Goal: Information Seeking & Learning: Learn about a topic

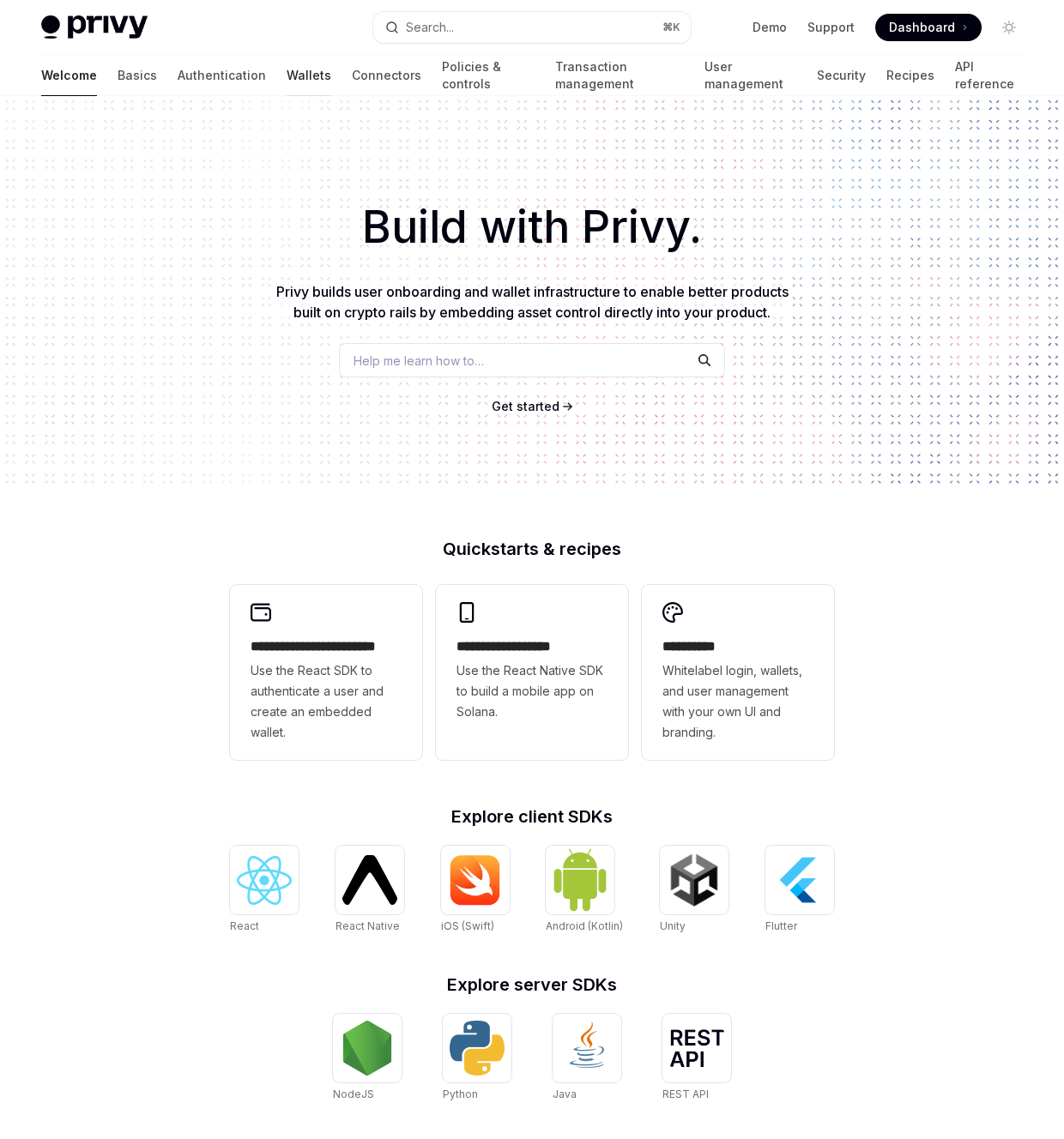
click at [287, 85] on link "Wallets" at bounding box center [309, 75] width 45 height 41
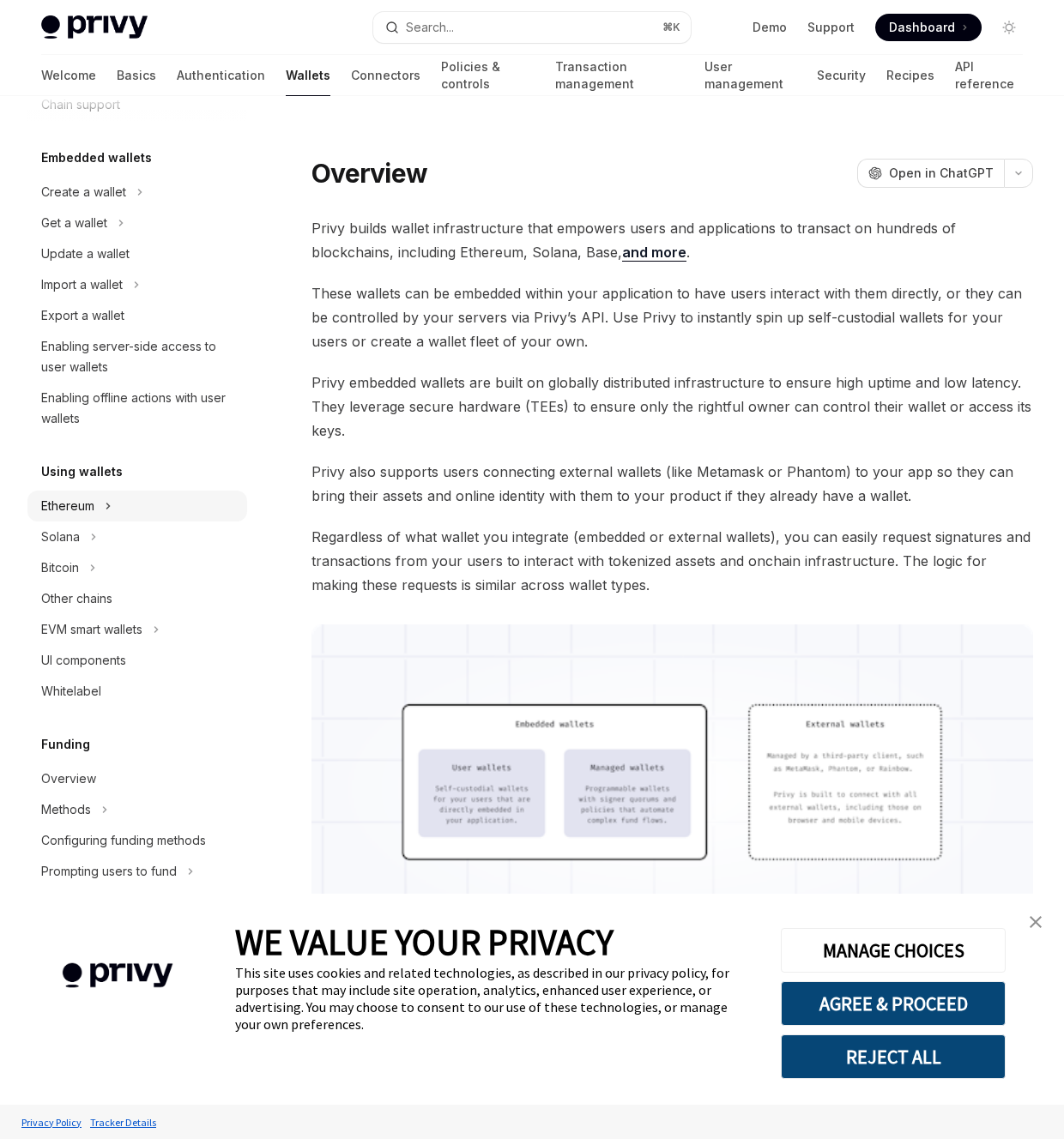
scroll to position [79, 0]
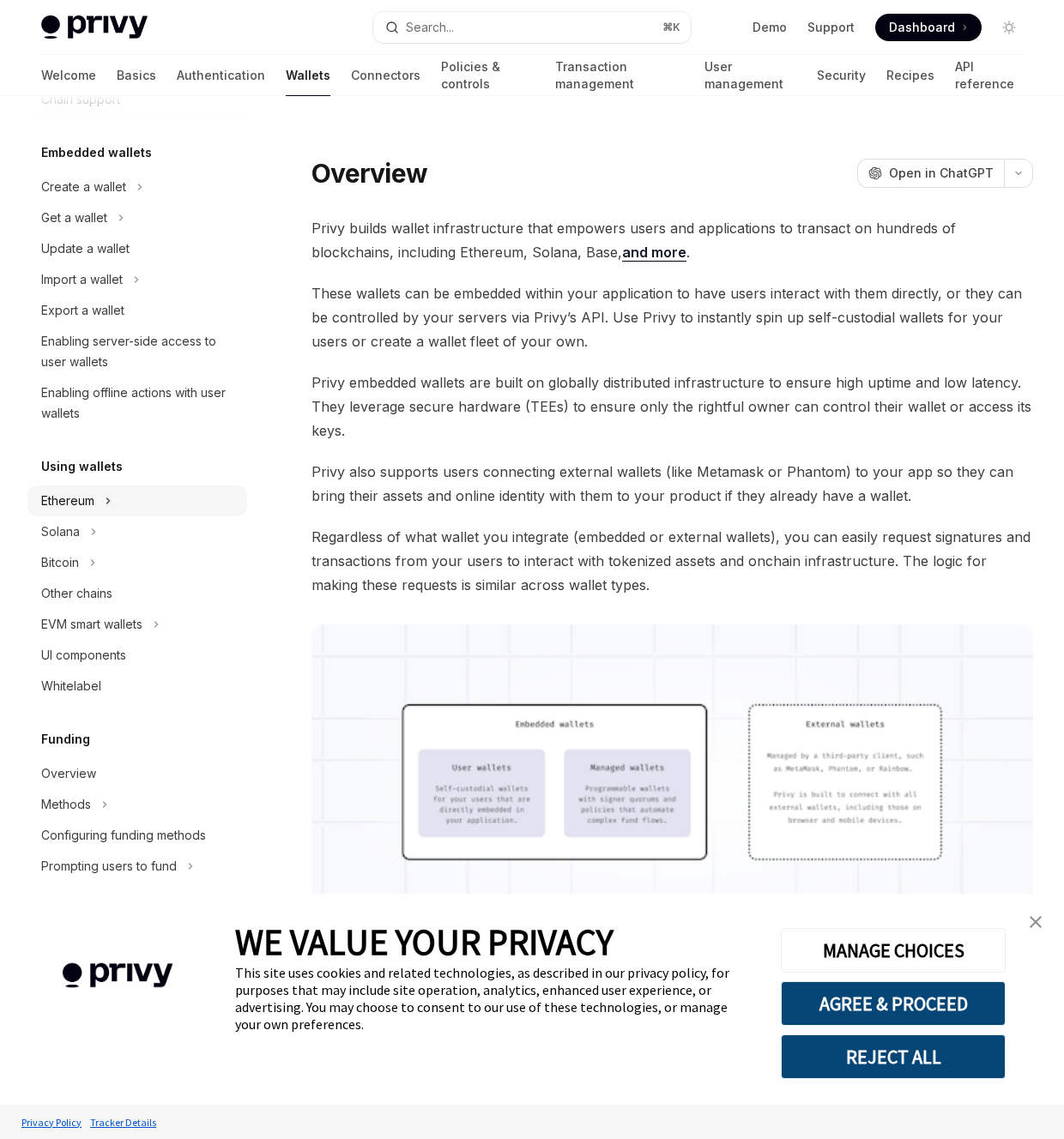
click at [131, 495] on button "Ethereum" at bounding box center [138, 501] width 220 height 31
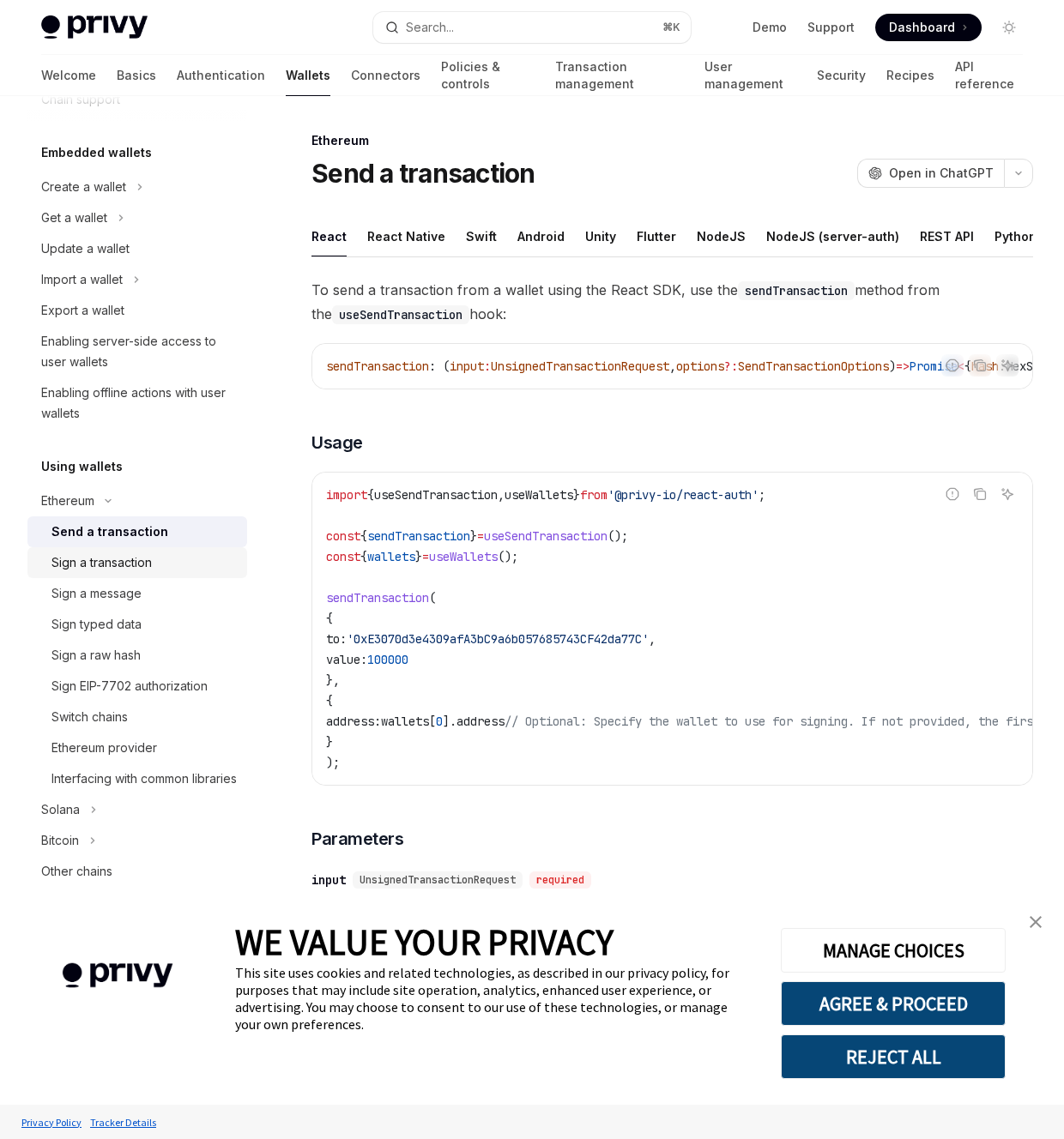
click at [163, 563] on div "Sign a transaction" at bounding box center [144, 563] width 185 height 21
click at [165, 529] on div "Send a transaction" at bounding box center [144, 532] width 185 height 21
click at [159, 556] on div "Sign a transaction" at bounding box center [144, 563] width 185 height 21
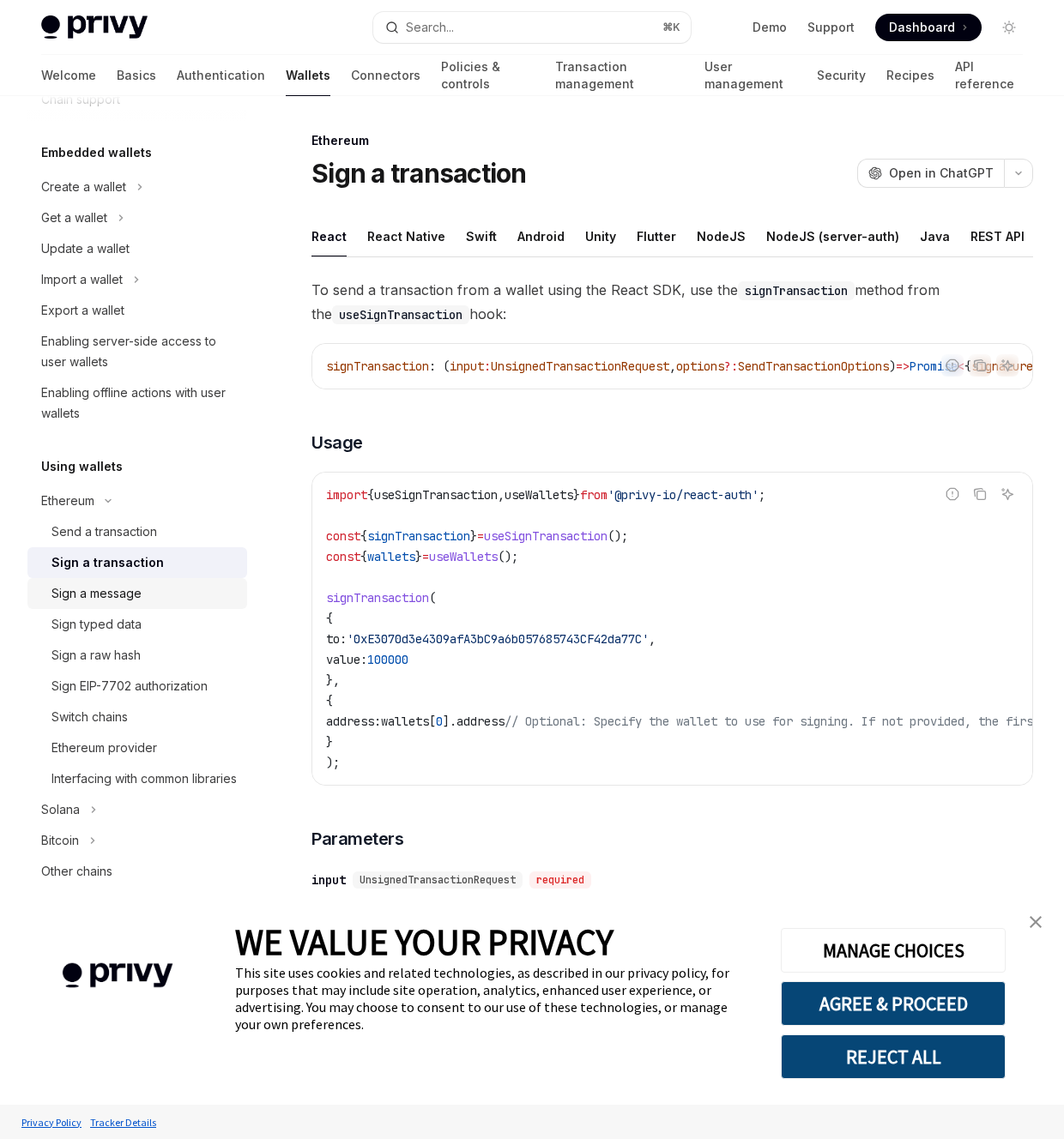
click at [149, 597] on div "Sign a message" at bounding box center [144, 594] width 185 height 21
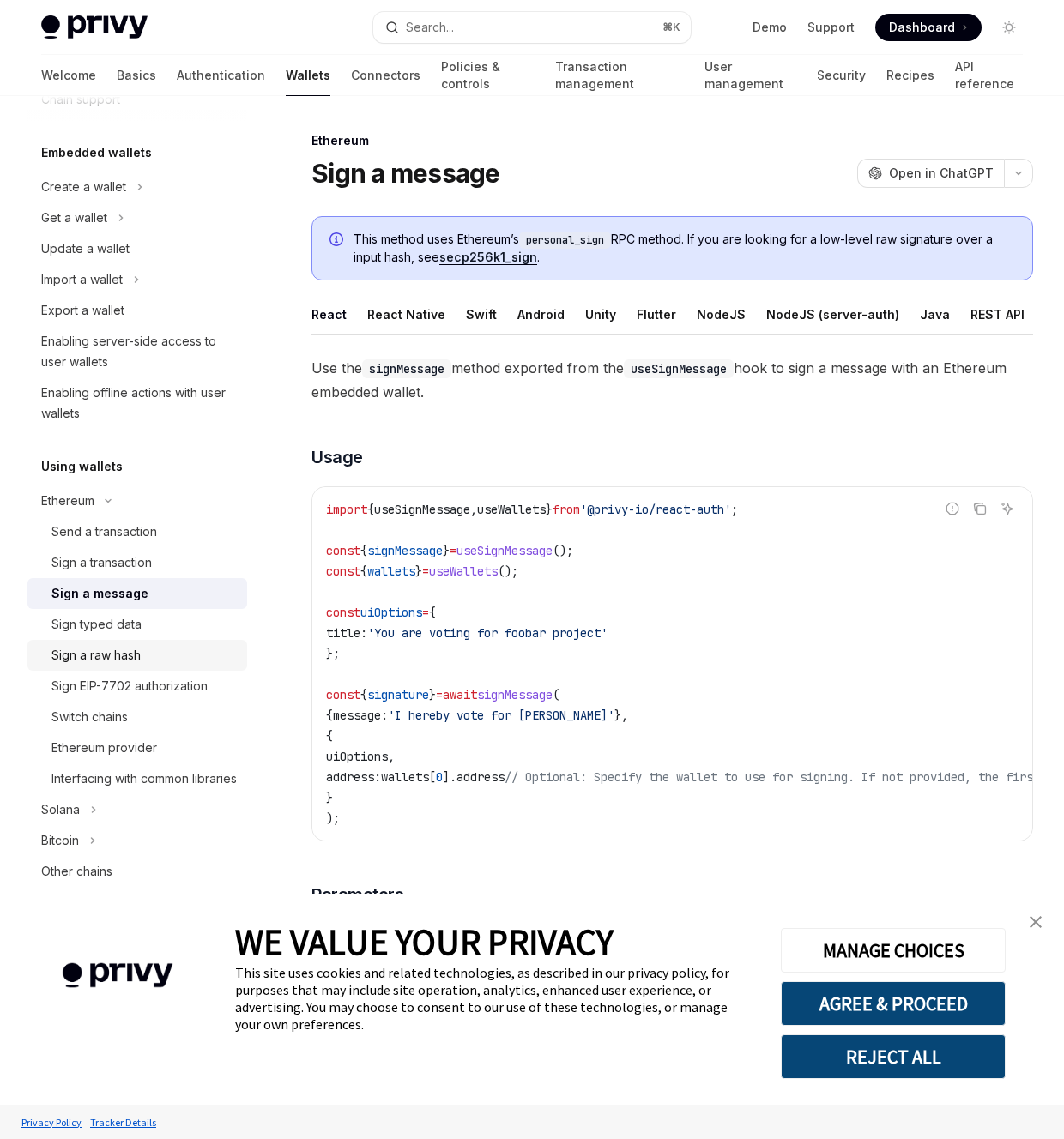
click at [156, 640] on link "Sign a raw hash" at bounding box center [138, 655] width 220 height 31
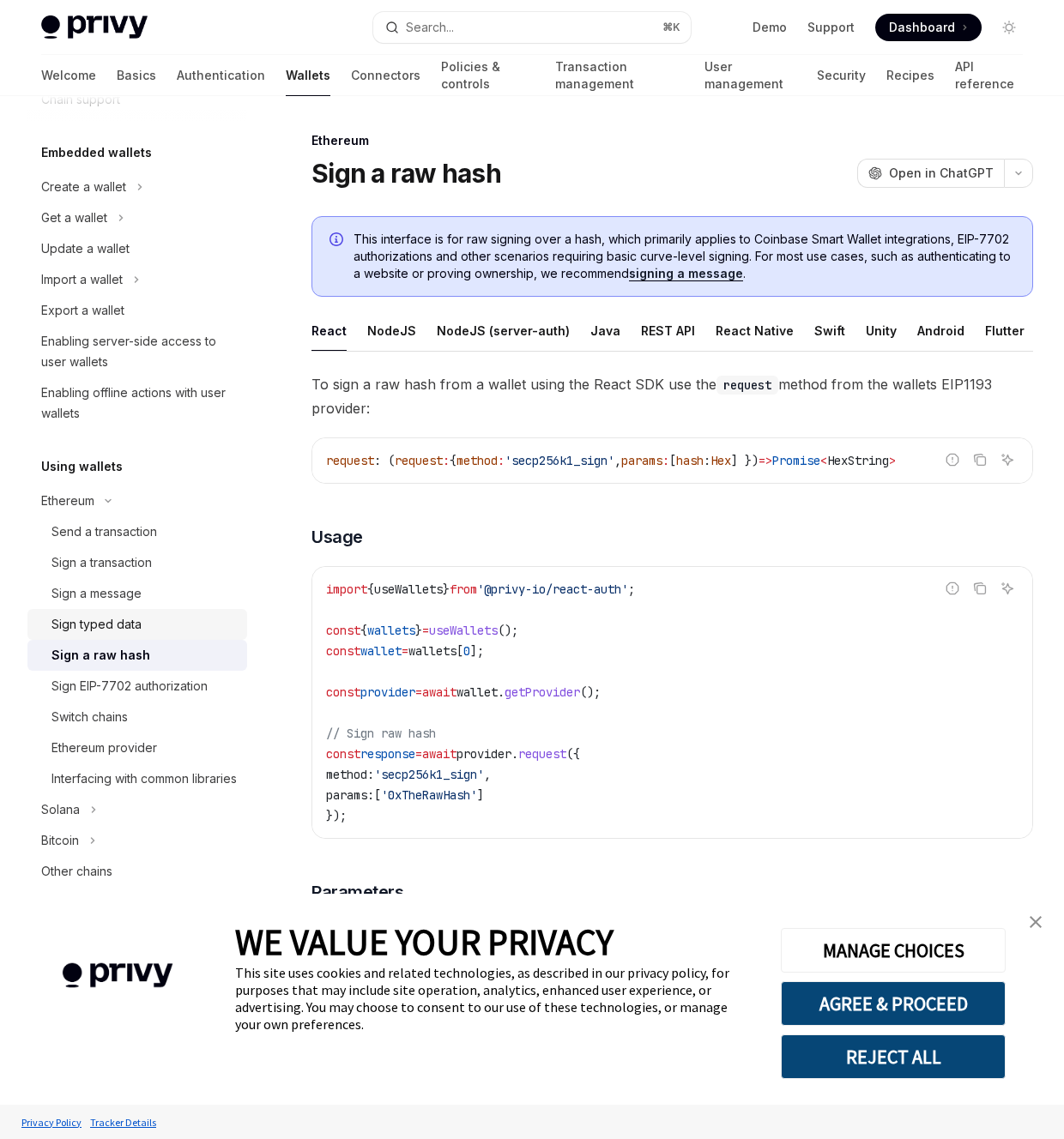
click at [155, 623] on div "Sign typed data" at bounding box center [144, 624] width 185 height 21
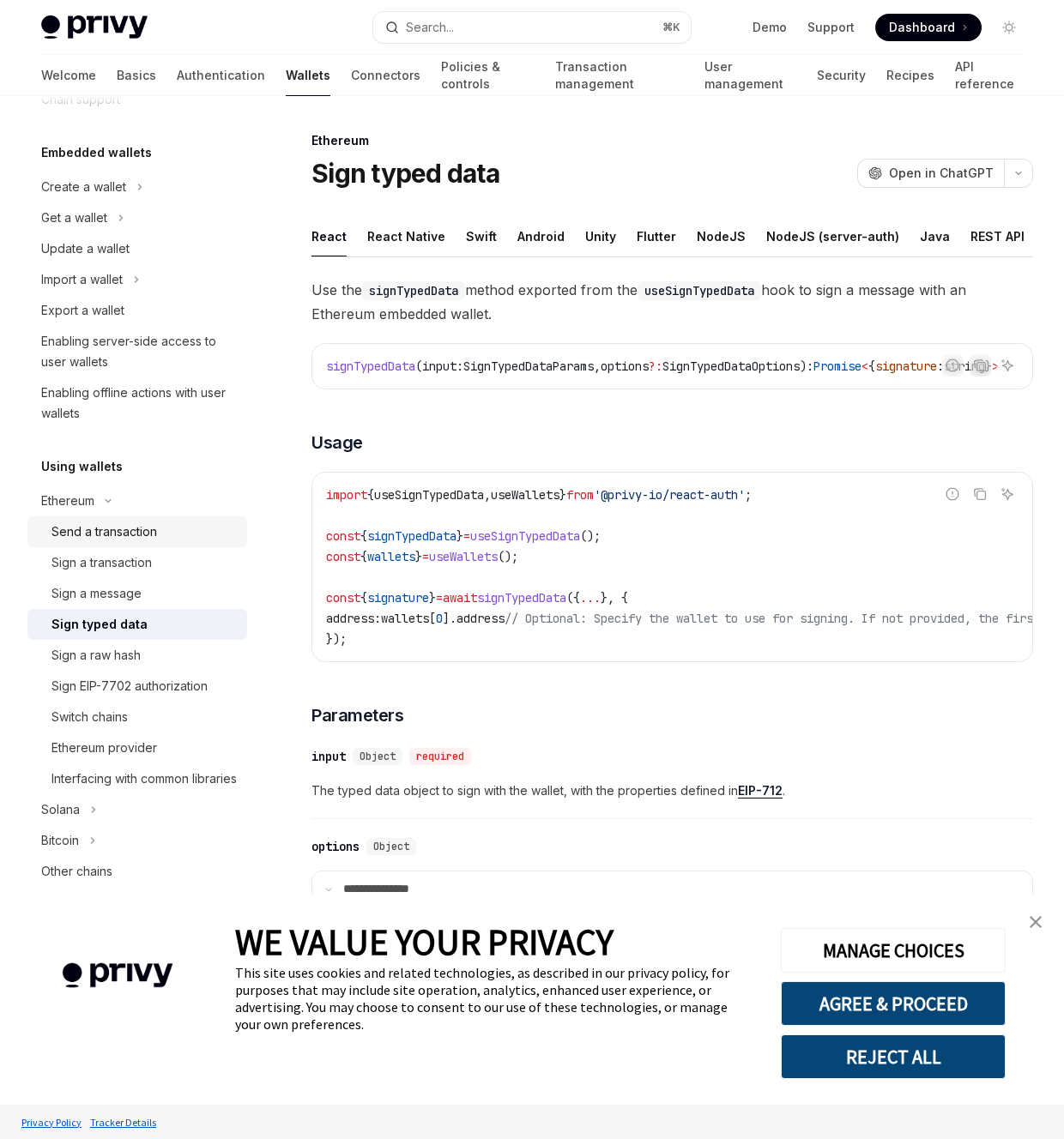
click at [157, 538] on div "Send a transaction" at bounding box center [104, 532] width 106 height 21
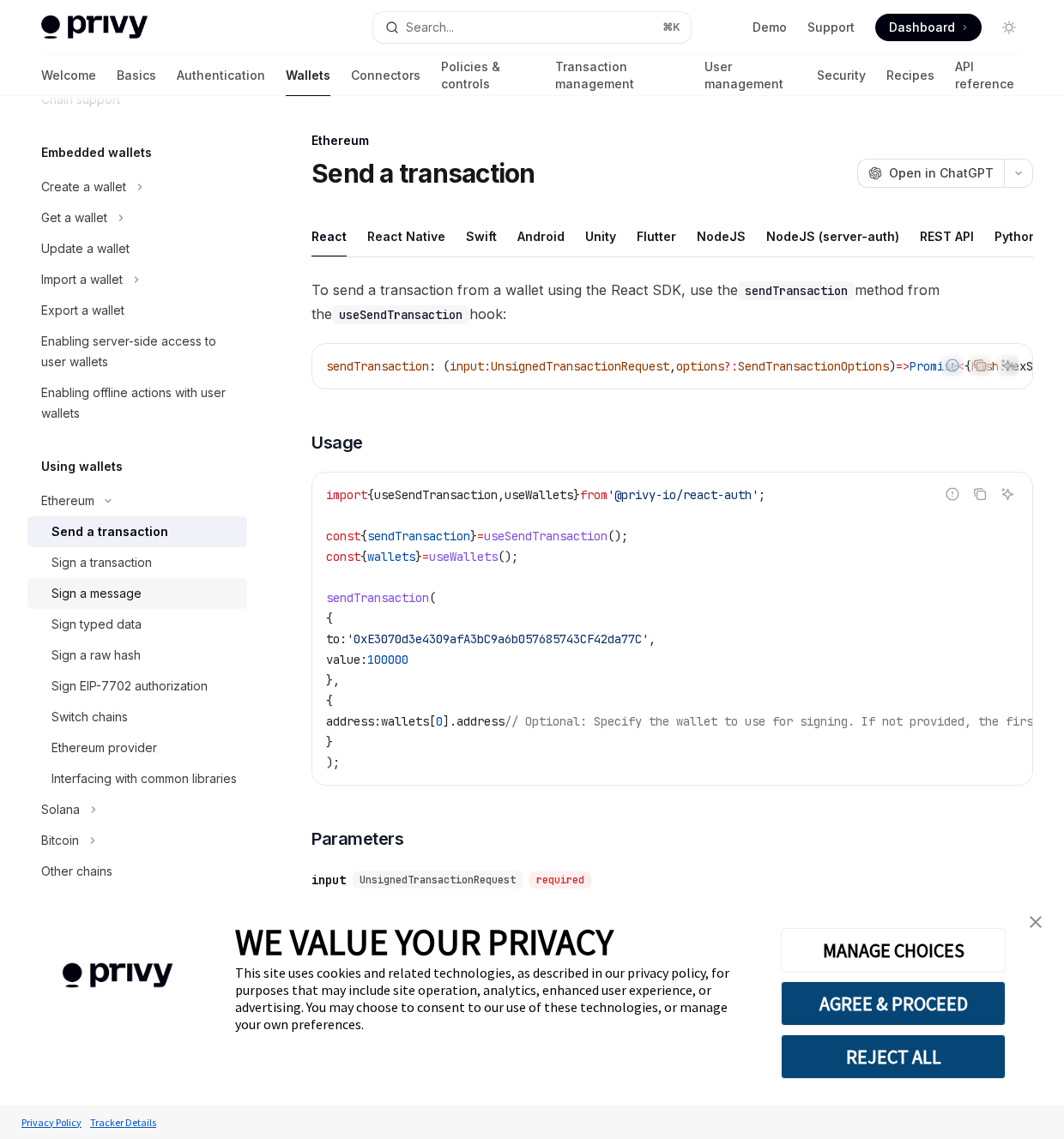
click at [131, 588] on div "Sign a message" at bounding box center [96, 594] width 90 height 21
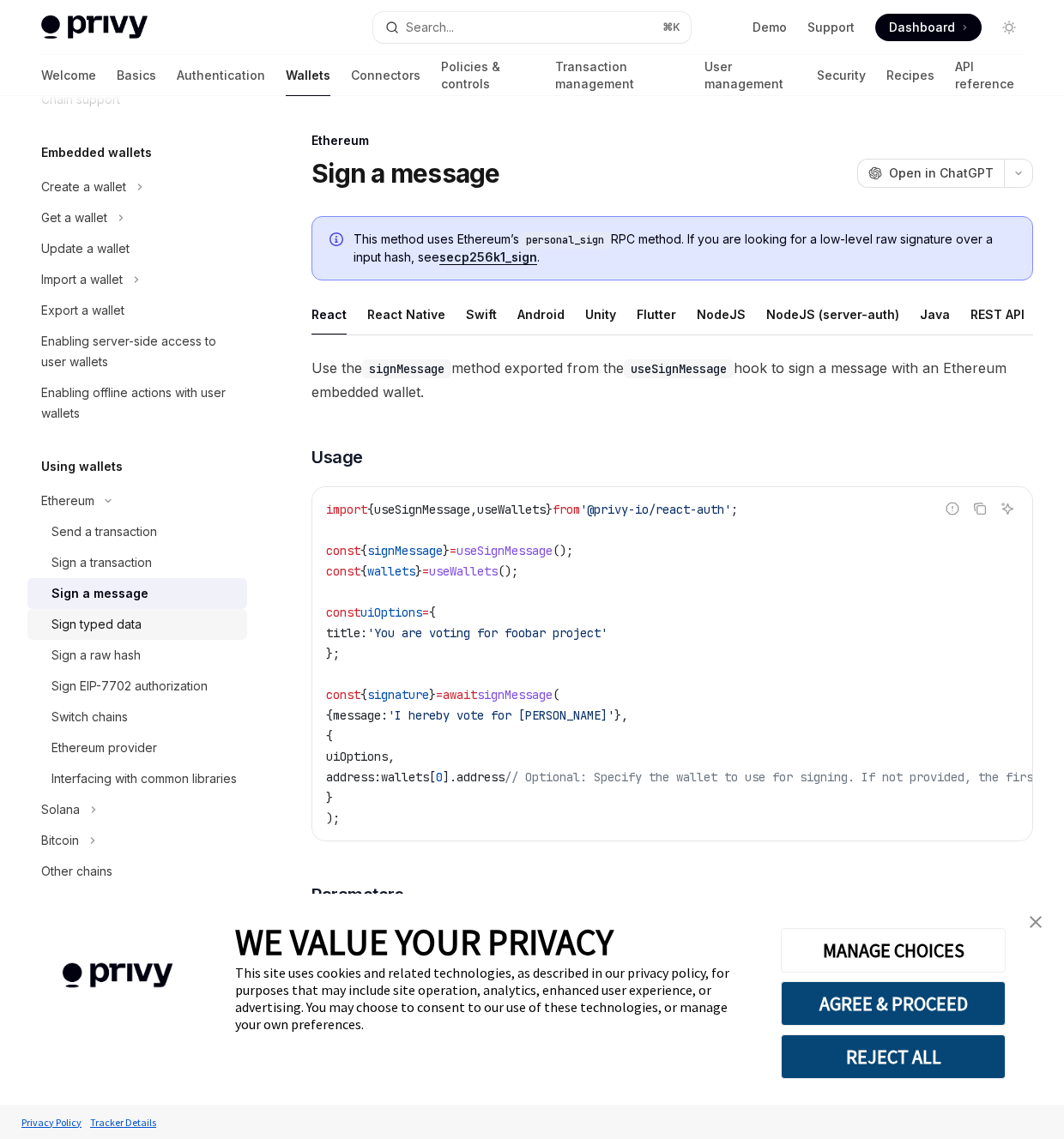
click at [123, 629] on div "Sign typed data" at bounding box center [96, 624] width 90 height 21
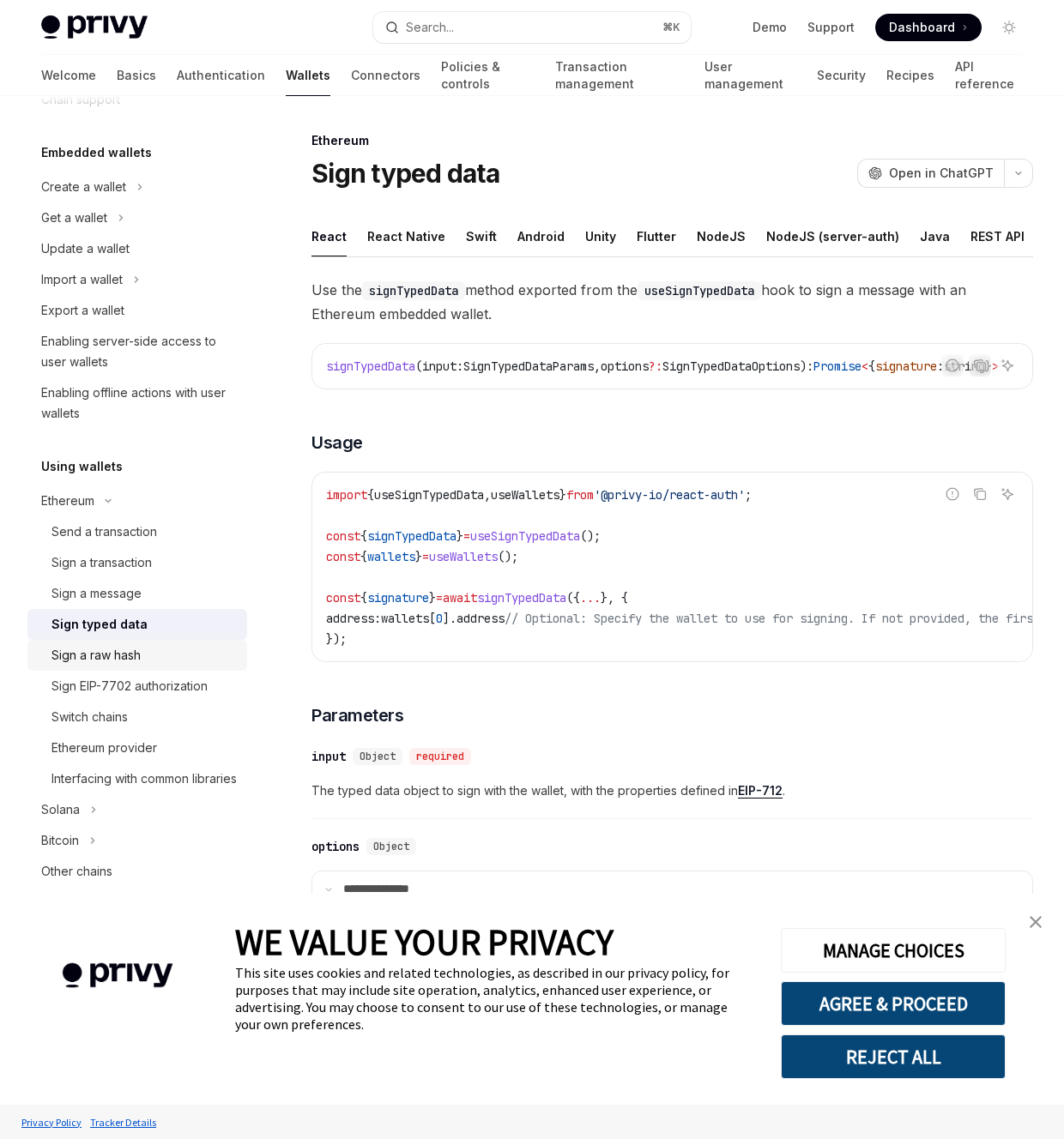
click at [133, 657] on div "Sign a raw hash" at bounding box center [96, 656] width 89 height 21
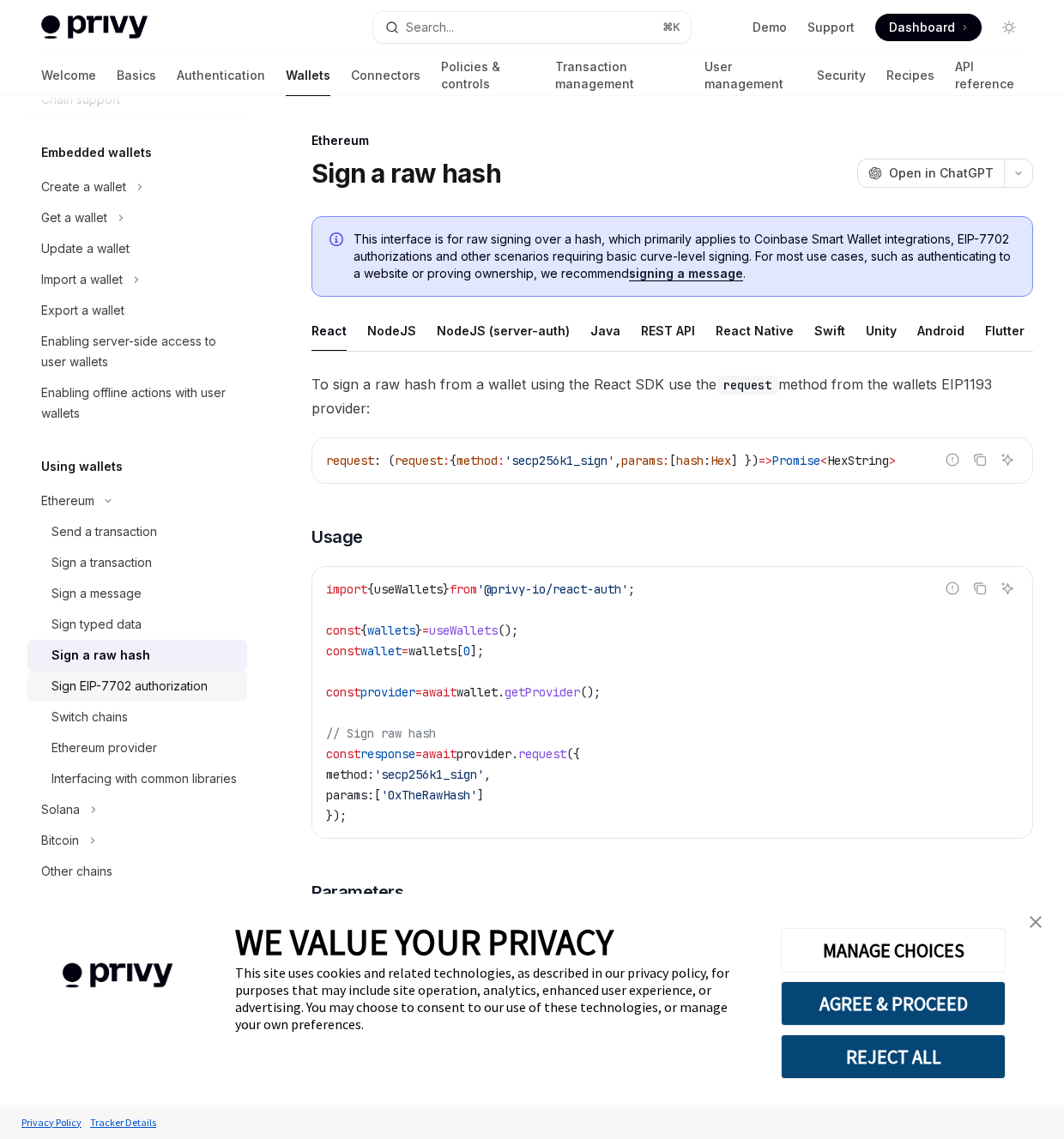
click at [133, 688] on div "Sign EIP-7702 authorization" at bounding box center [130, 686] width 157 height 21
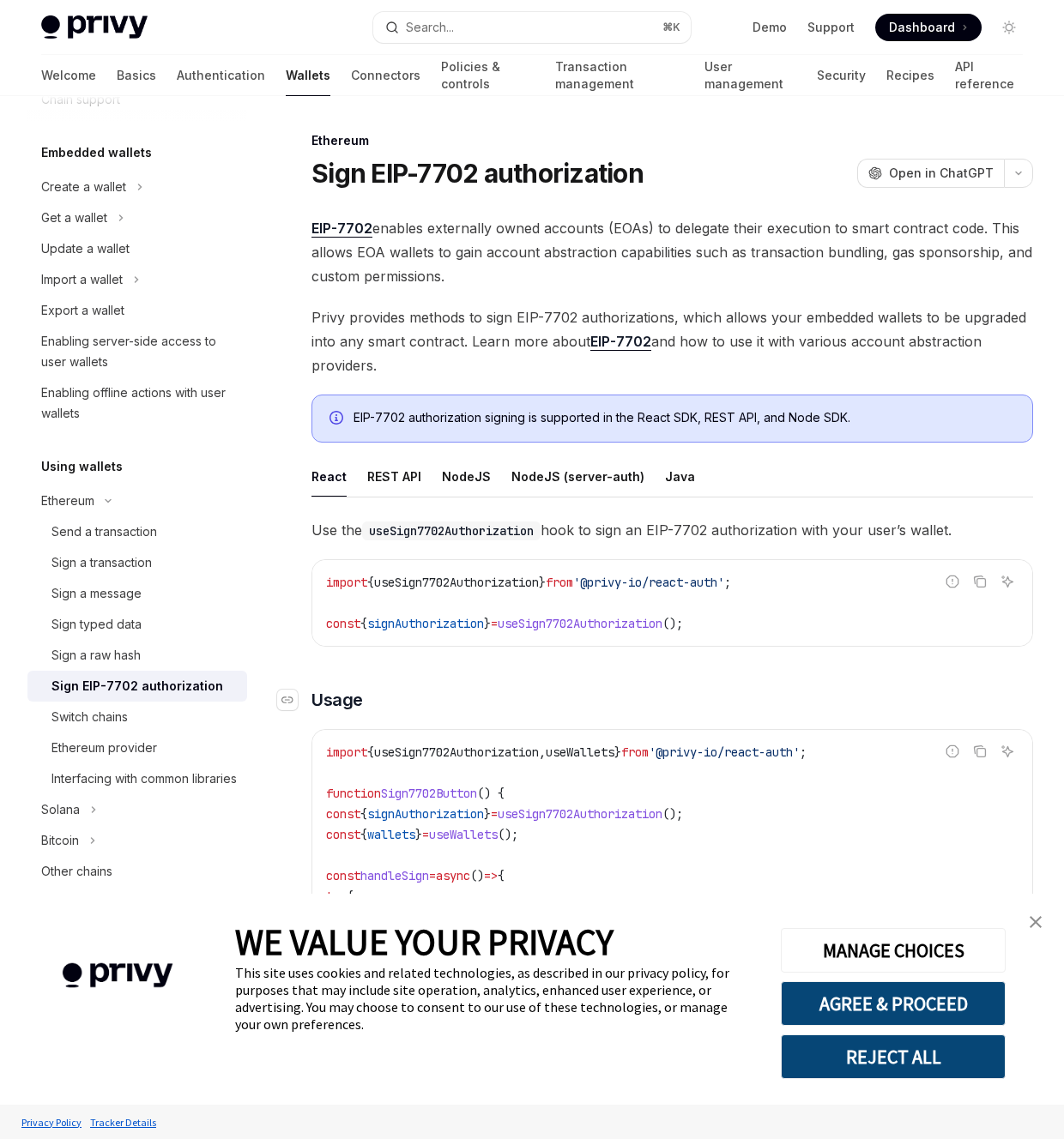
scroll to position [78, 0]
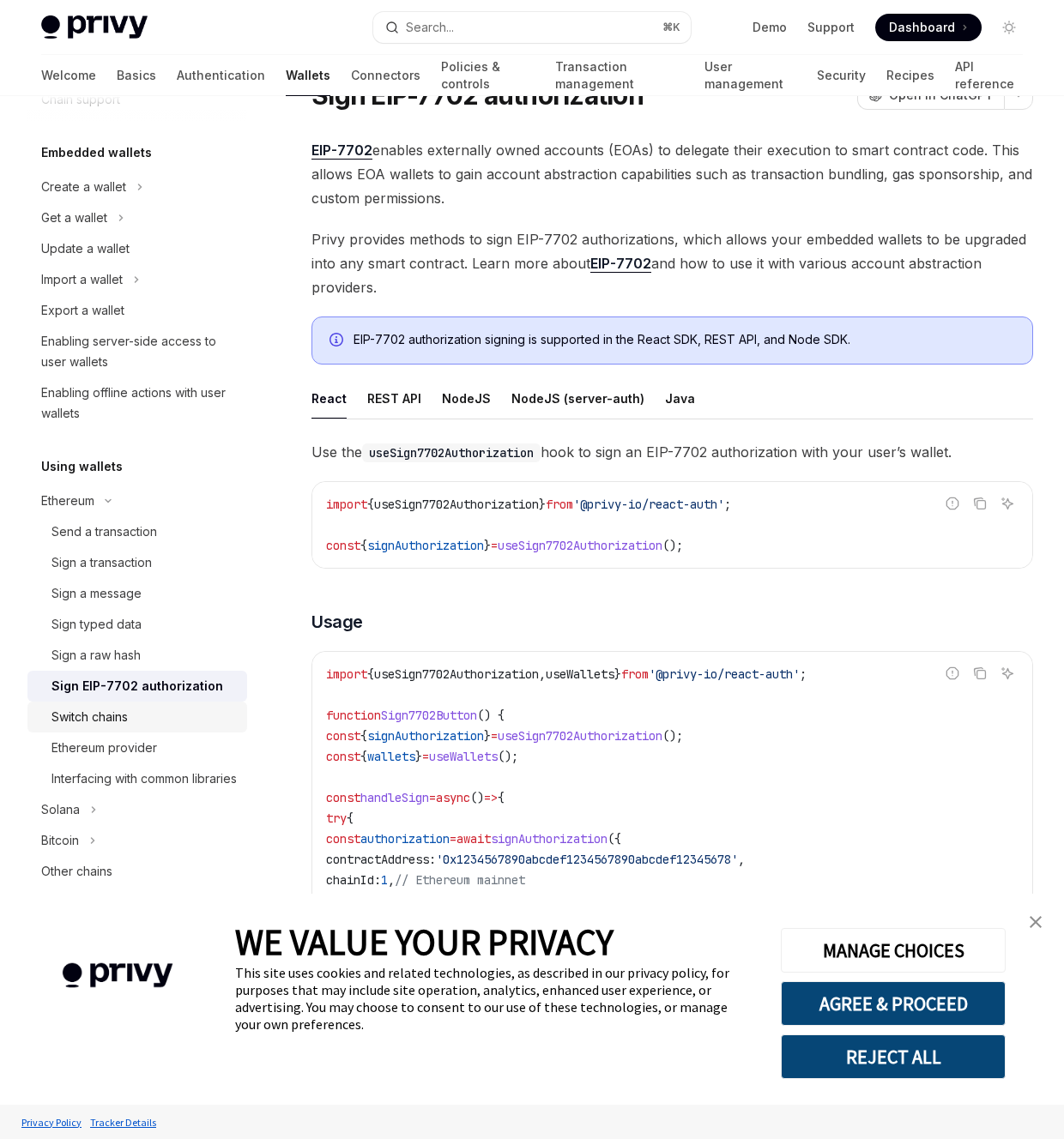
click at [97, 714] on div "Switch chains" at bounding box center [90, 717] width 76 height 21
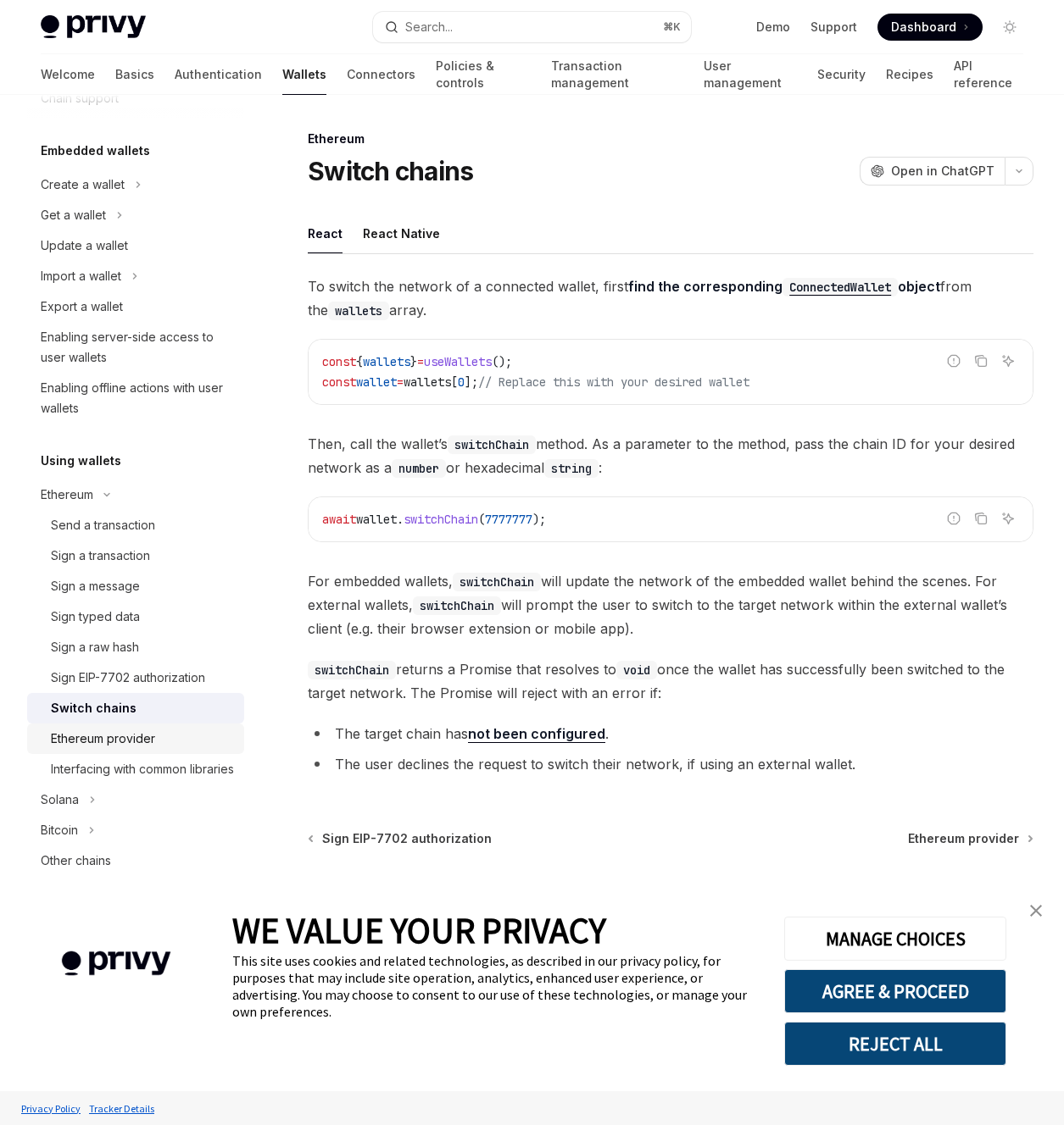
click at [125, 735] on div "Ethereum provider" at bounding box center [103, 739] width 105 height 21
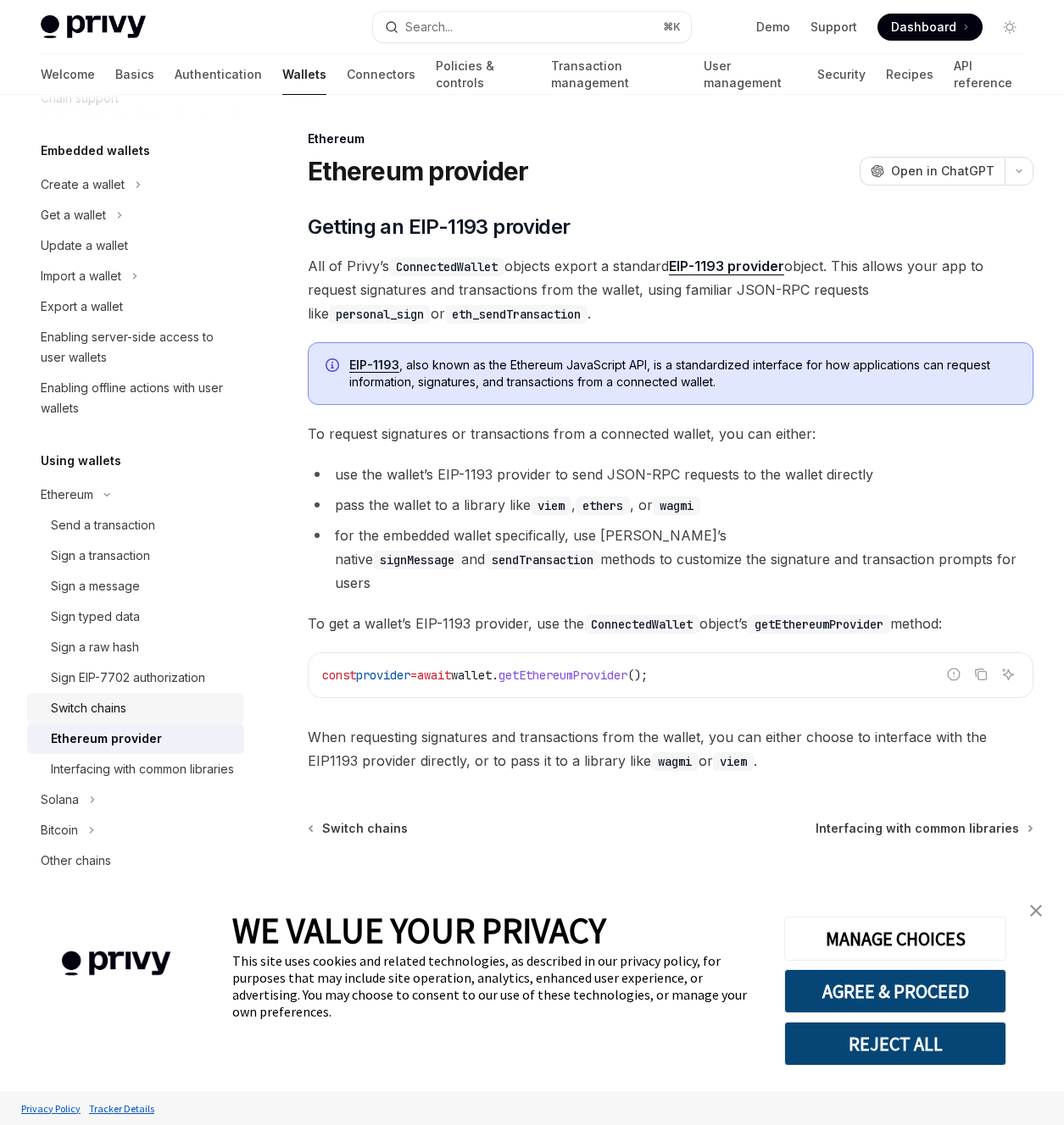
click at [134, 697] on link "Switch chains" at bounding box center [136, 708] width 217 height 30
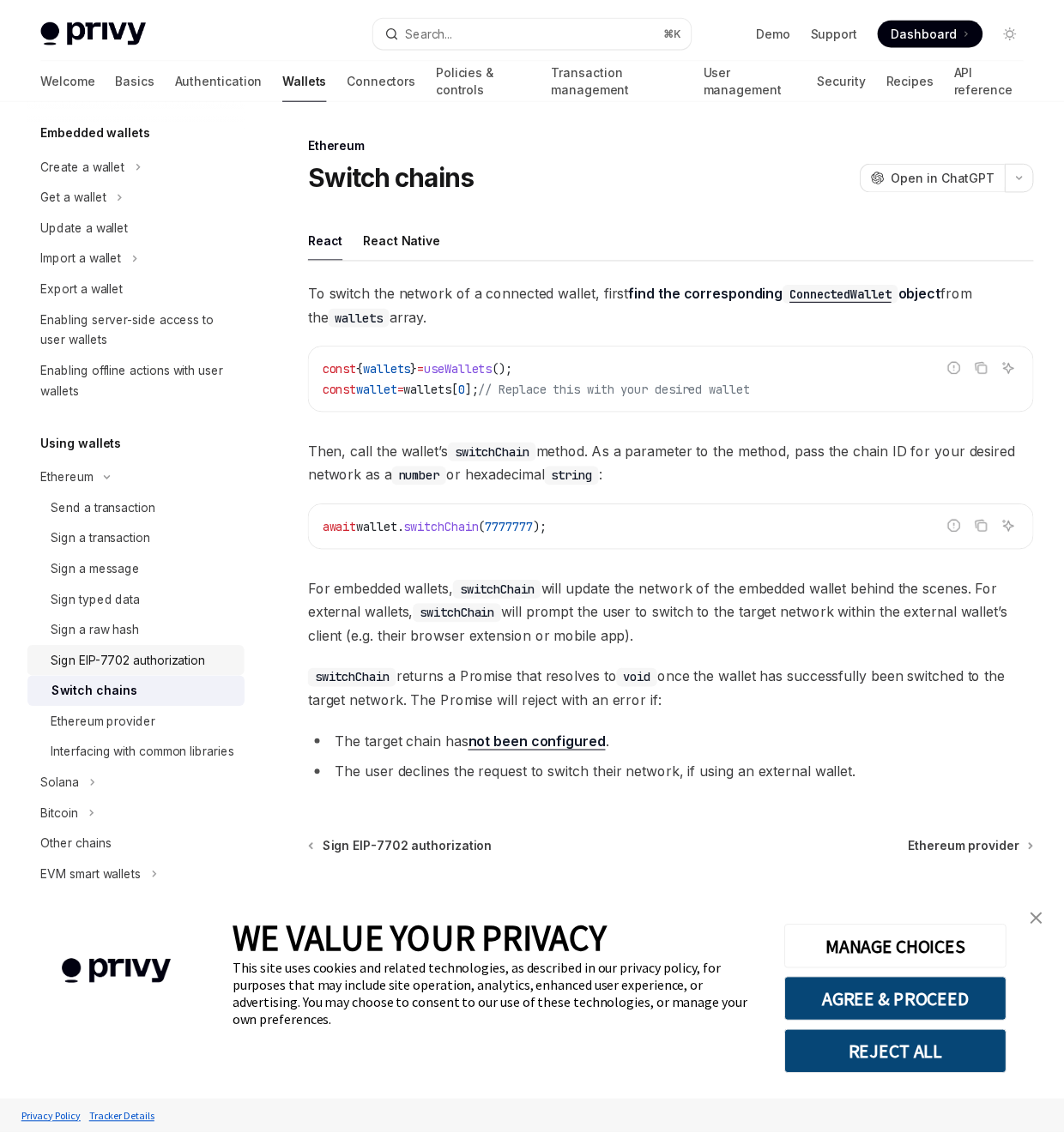
scroll to position [148, 0]
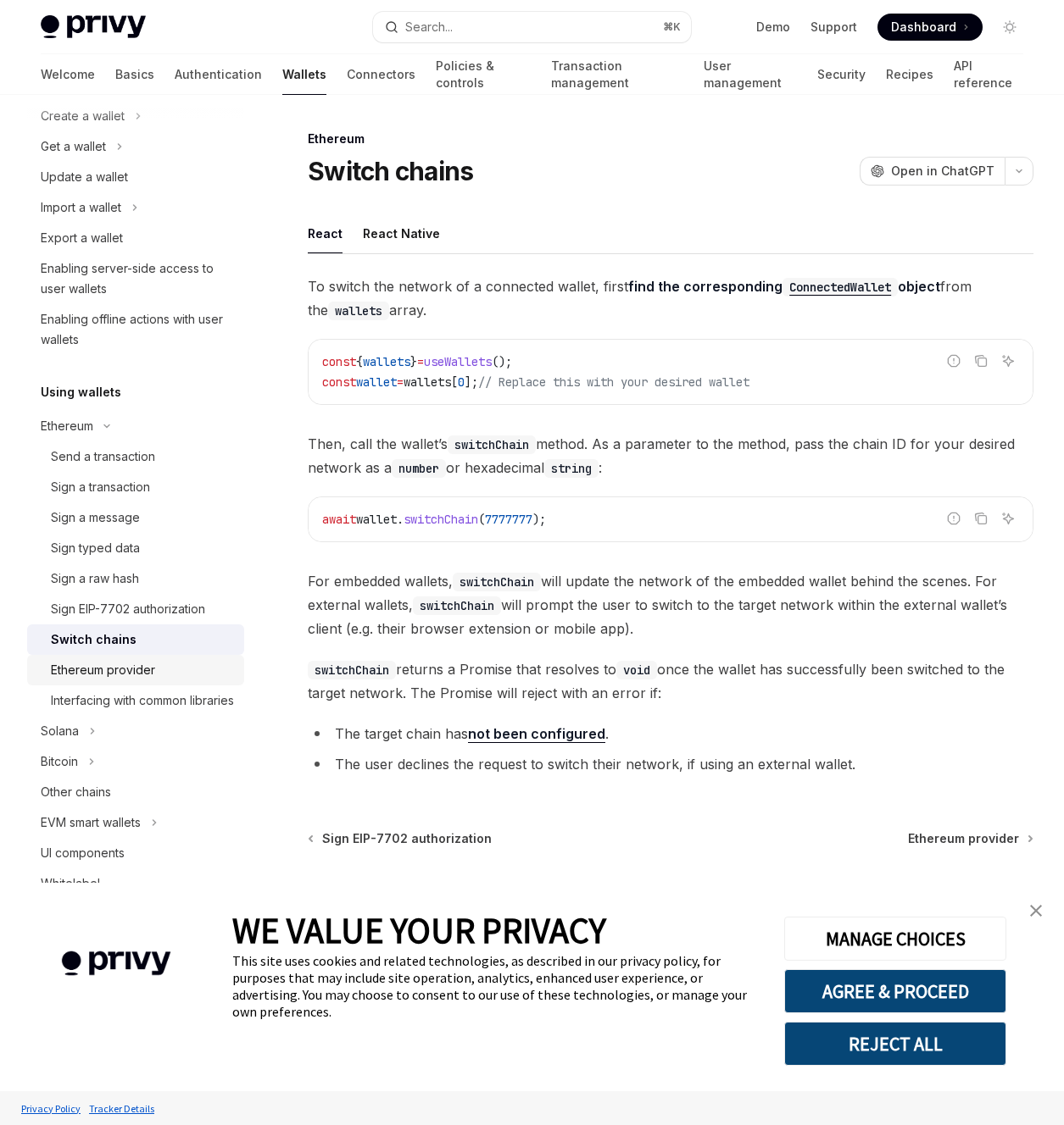
click at [149, 655] on link "Ethereum provider" at bounding box center [136, 670] width 217 height 30
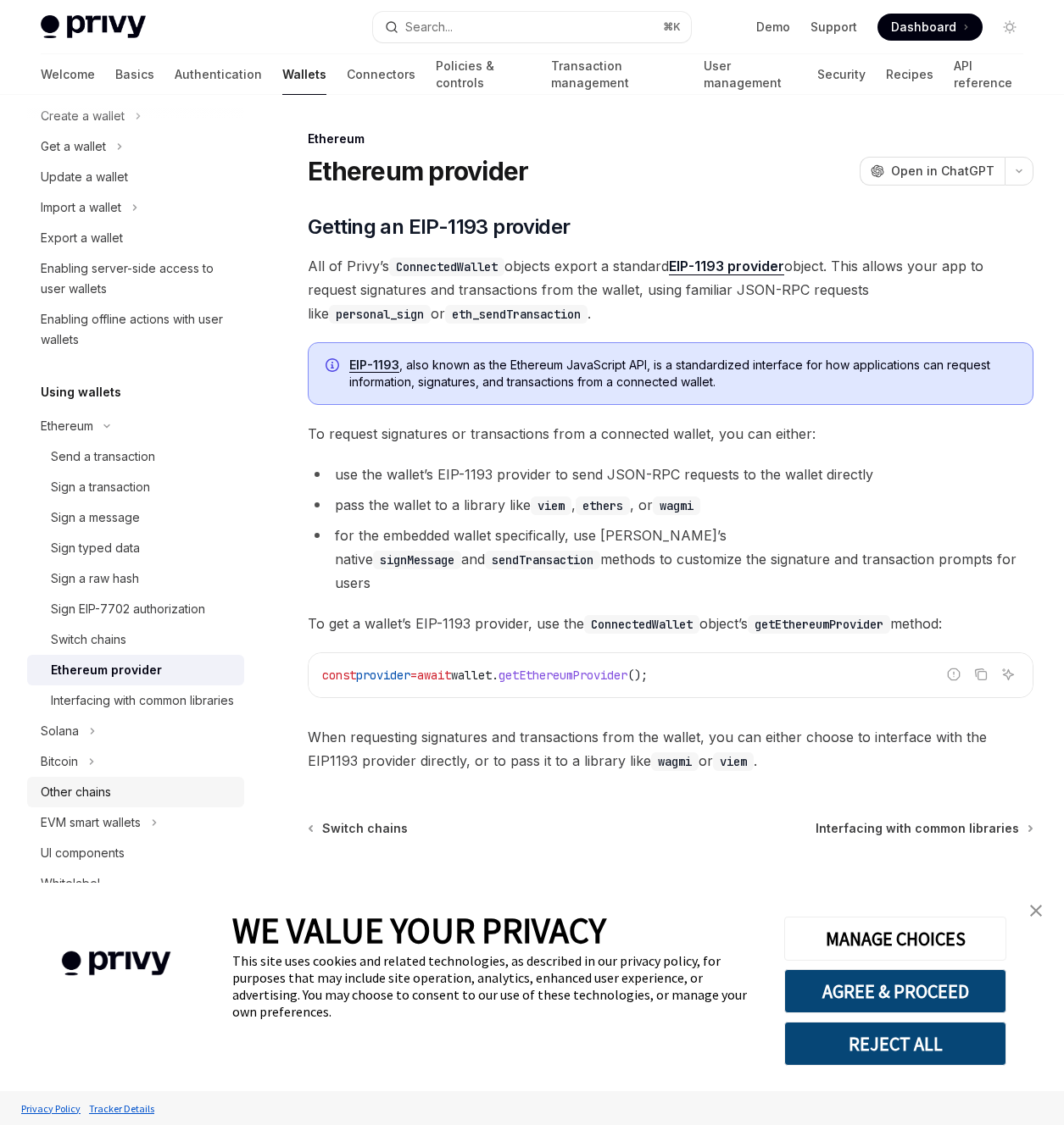
click at [103, 802] on div "Other chains" at bounding box center [75, 792] width 71 height 21
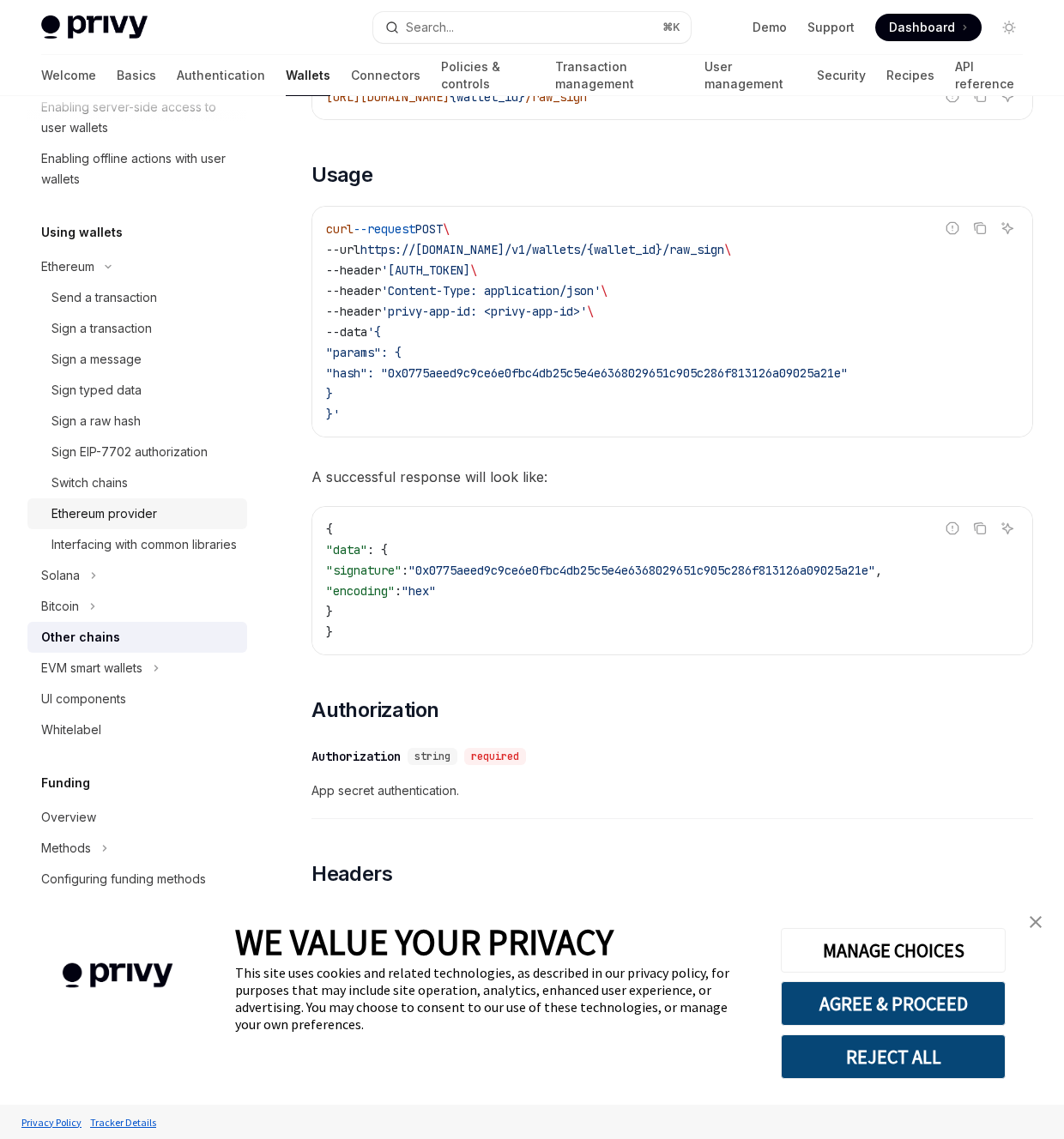
scroll to position [316, 0]
click at [180, 682] on button "EVM smart wallets" at bounding box center [138, 665] width 220 height 31
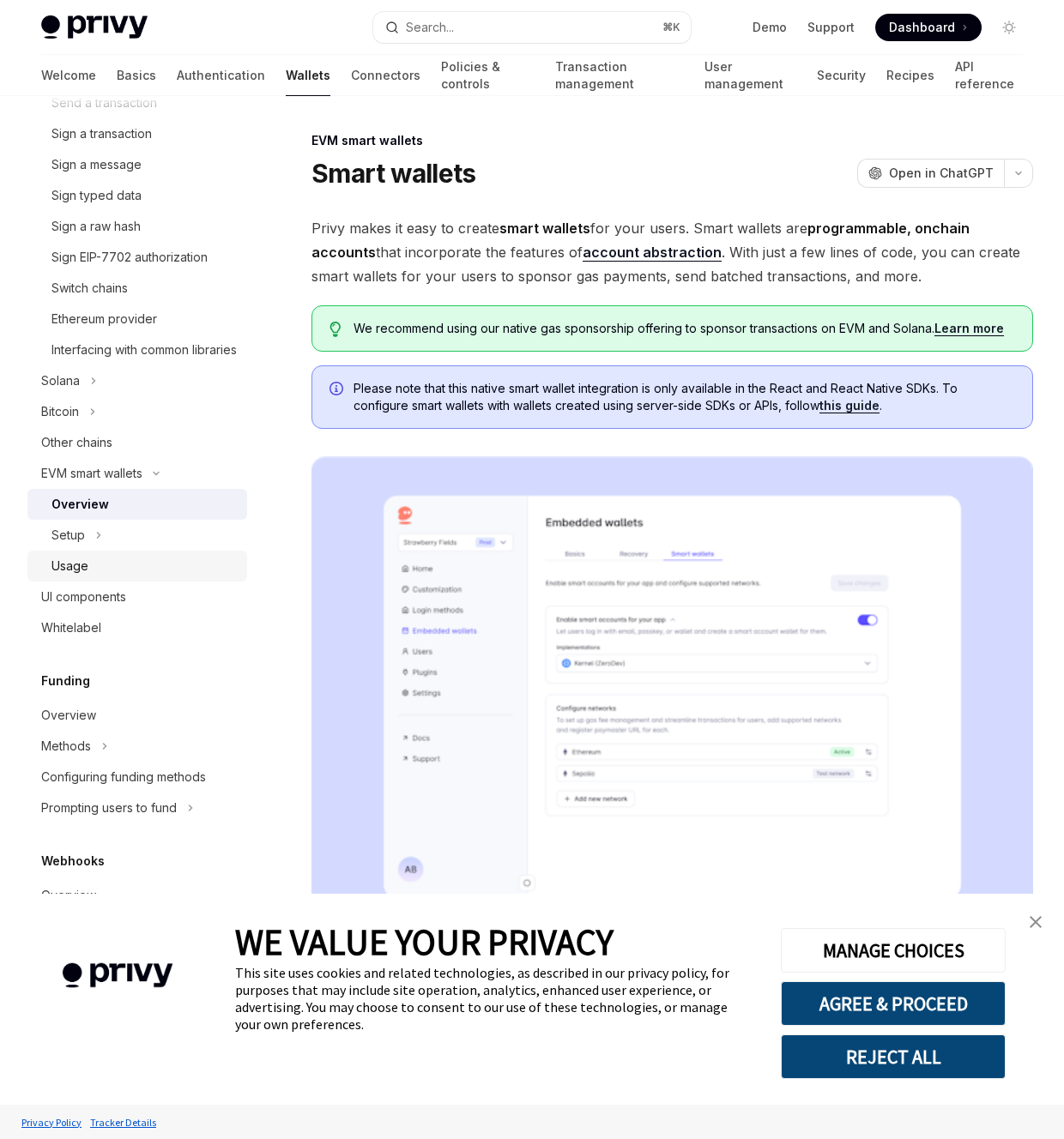
scroll to position [510, 0]
click at [134, 575] on div "Usage" at bounding box center [144, 565] width 185 height 21
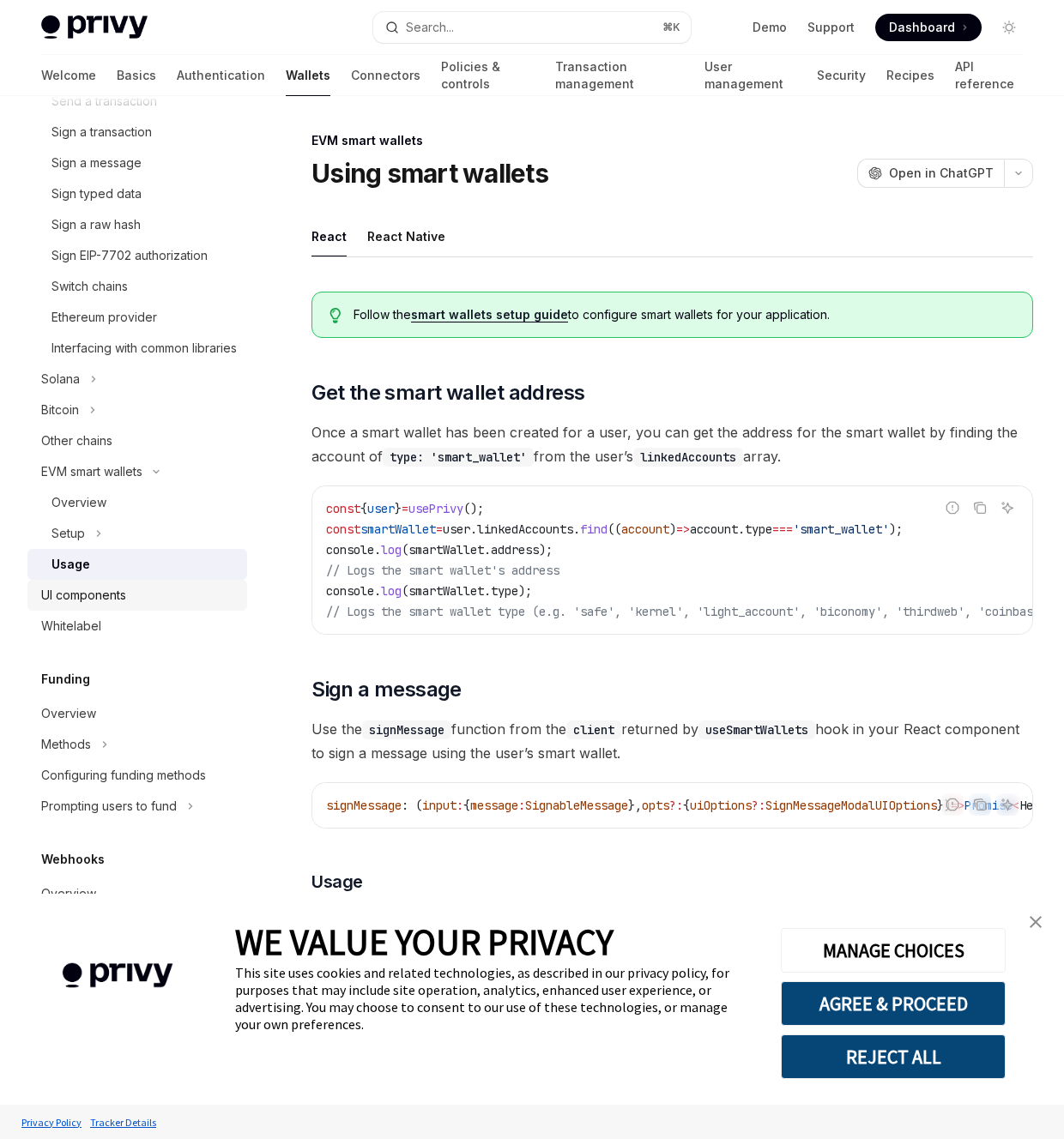
click at [129, 605] on div "UI components" at bounding box center [138, 596] width 196 height 21
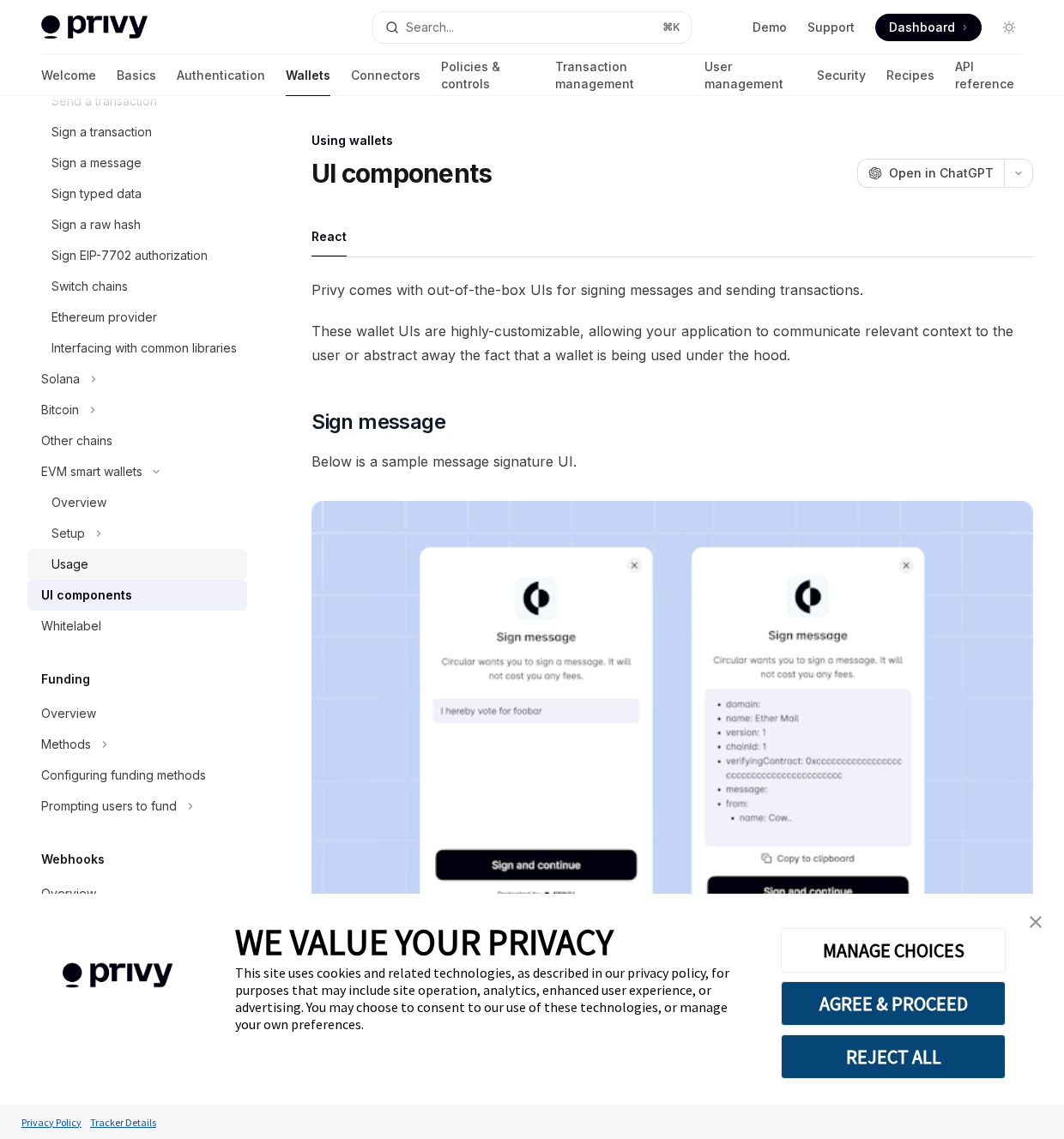
click at [121, 575] on div "Usage" at bounding box center [144, 565] width 185 height 21
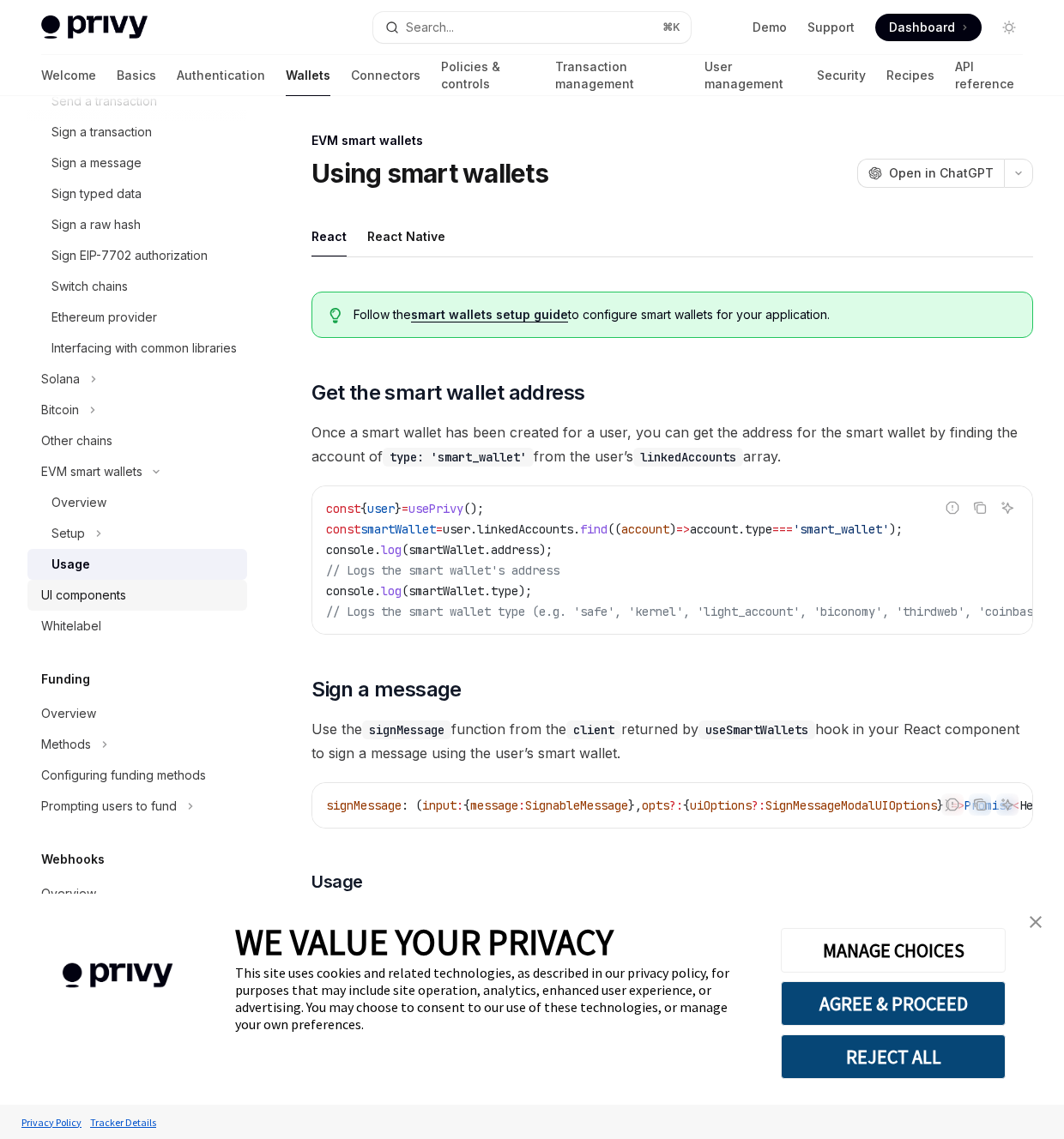
click at [117, 611] on link "UI components" at bounding box center [138, 595] width 220 height 31
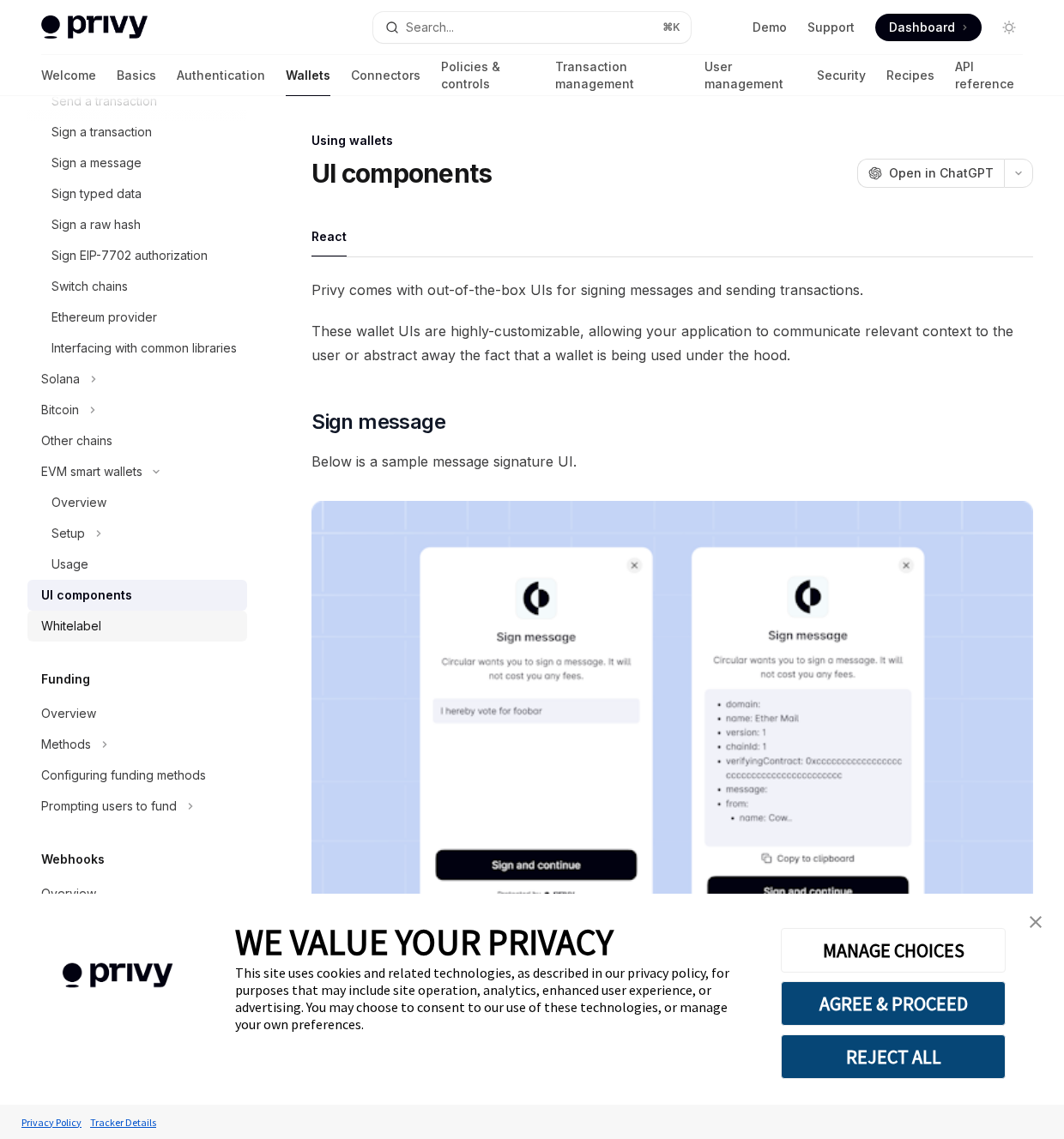
click at [114, 637] on div "Whitelabel" at bounding box center [138, 626] width 196 height 21
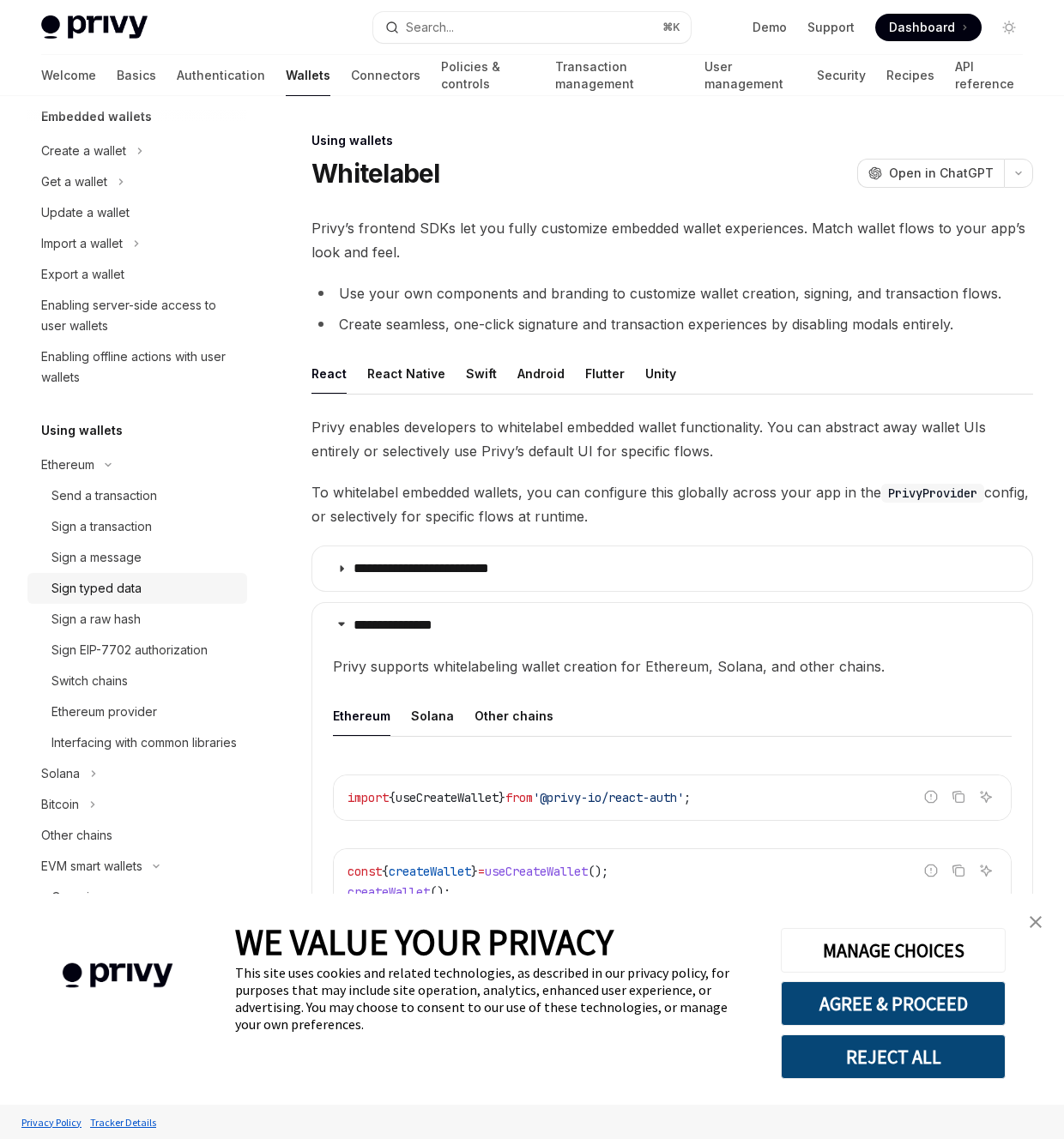
scroll to position [116, 0]
click at [162, 486] on div "Send a transaction" at bounding box center [144, 496] width 185 height 21
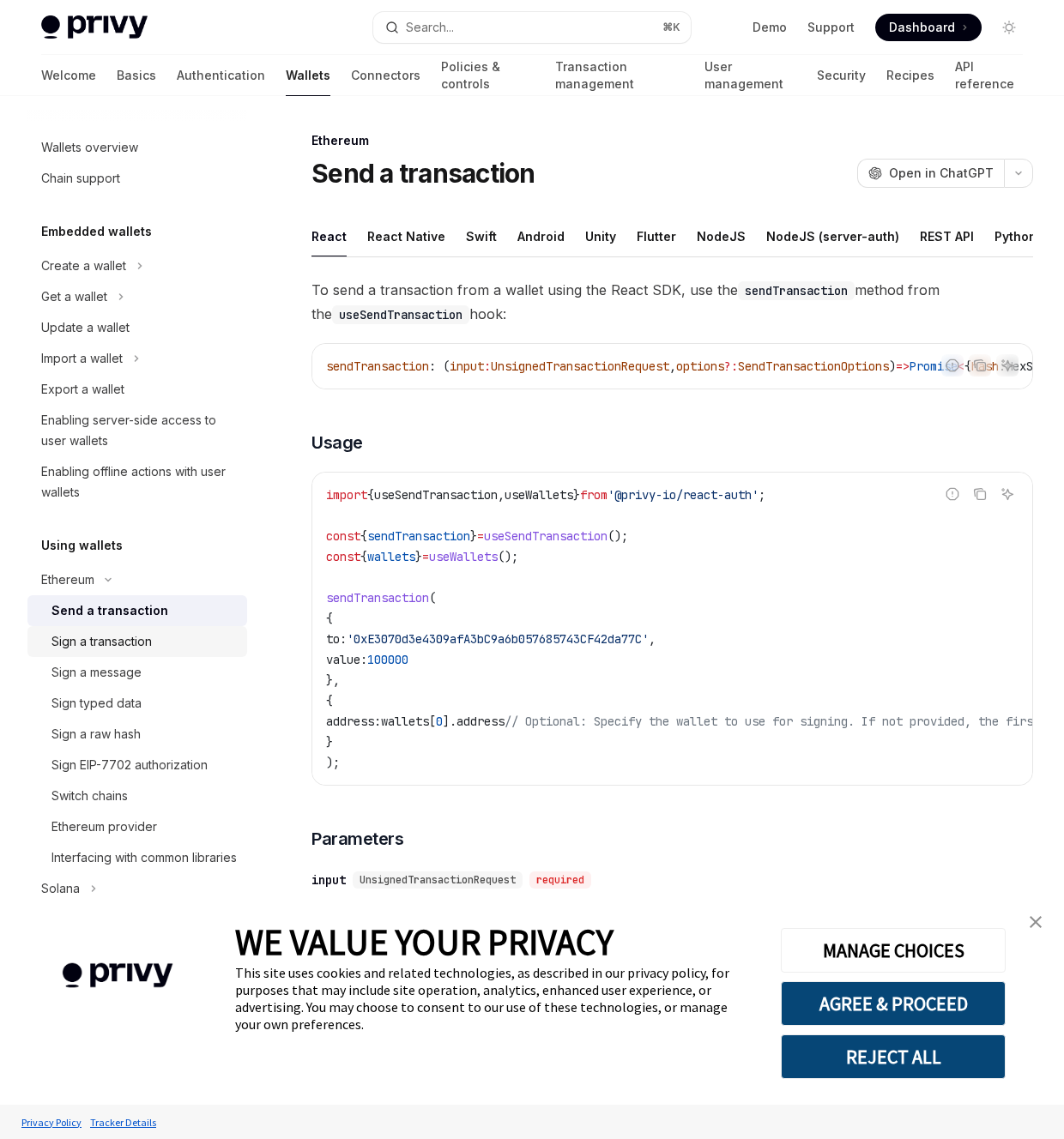
scroll to position [123, 0]
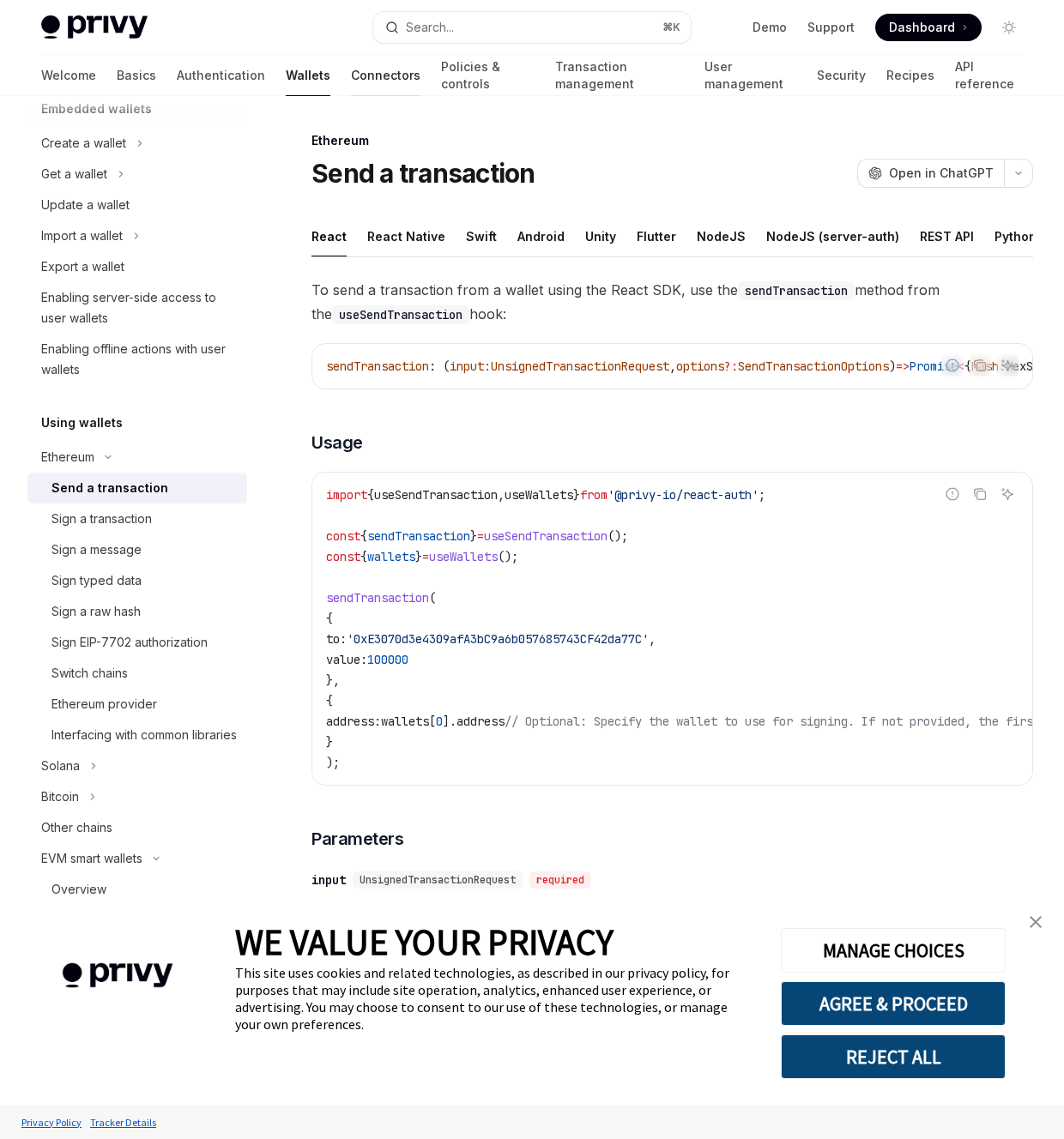
click at [351, 73] on link "Connectors" at bounding box center [386, 75] width 70 height 41
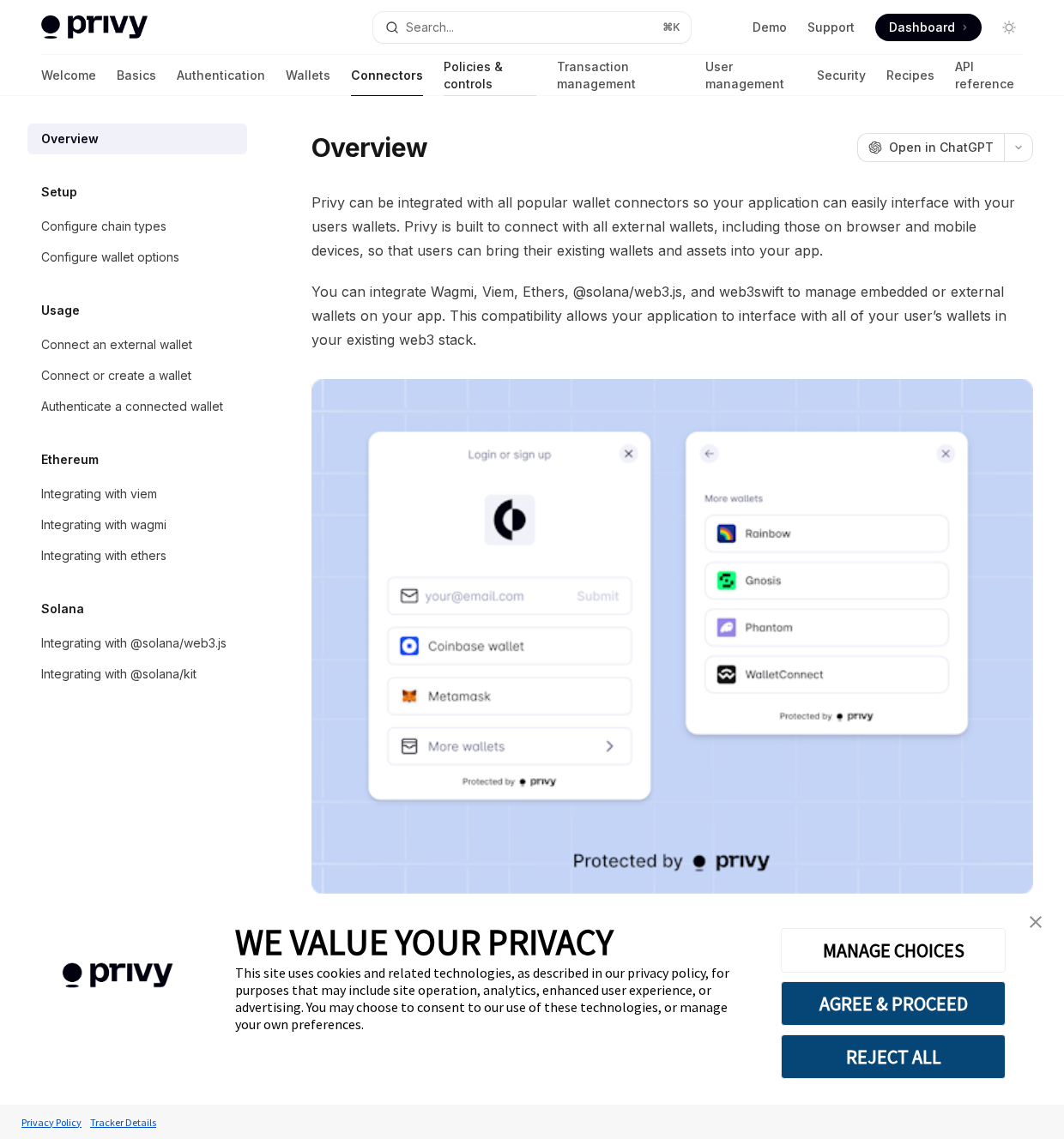
click at [444, 82] on link "Policies & controls" at bounding box center [490, 75] width 93 height 41
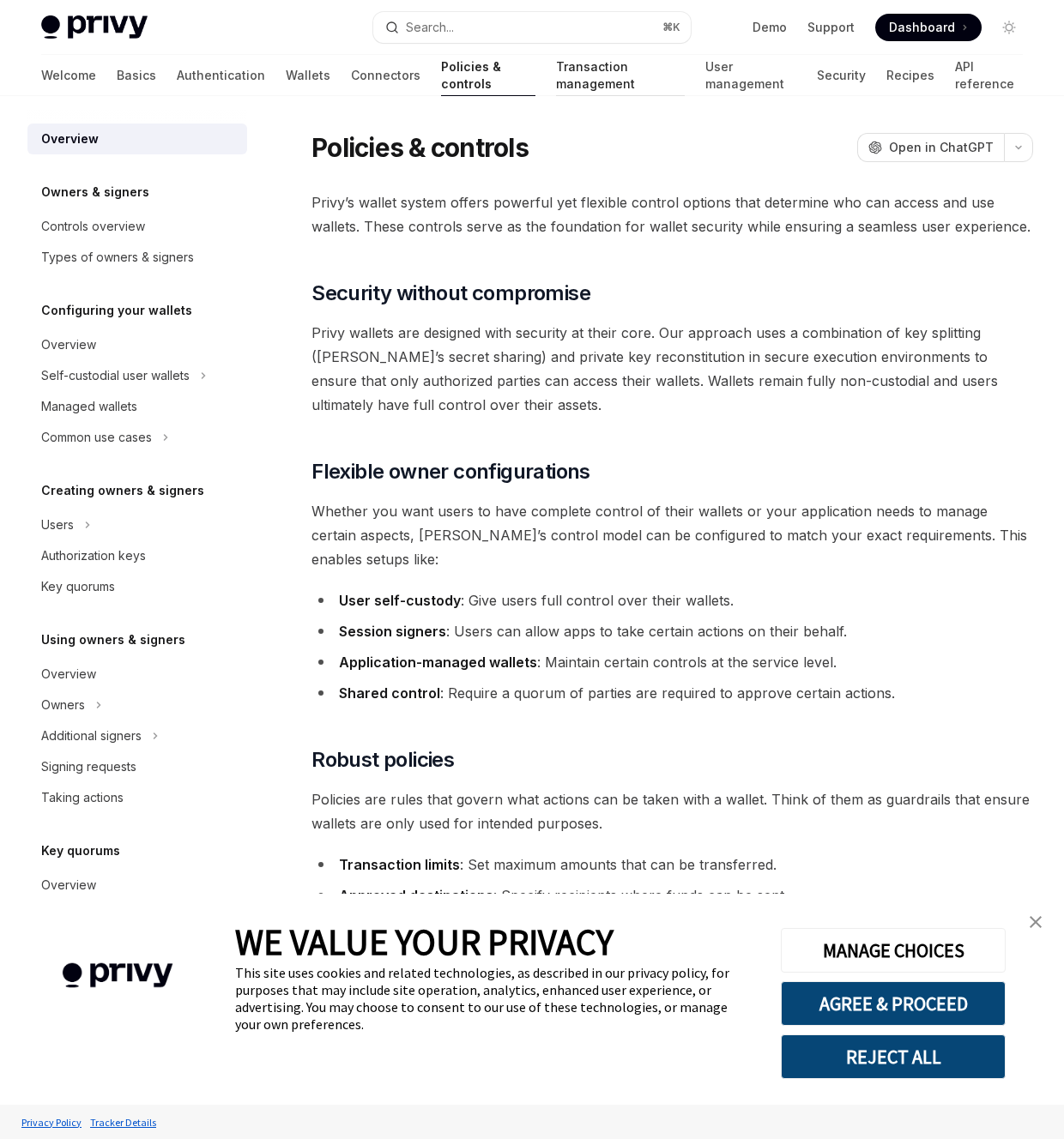
click at [556, 75] on link "Transaction management" at bounding box center [620, 75] width 128 height 41
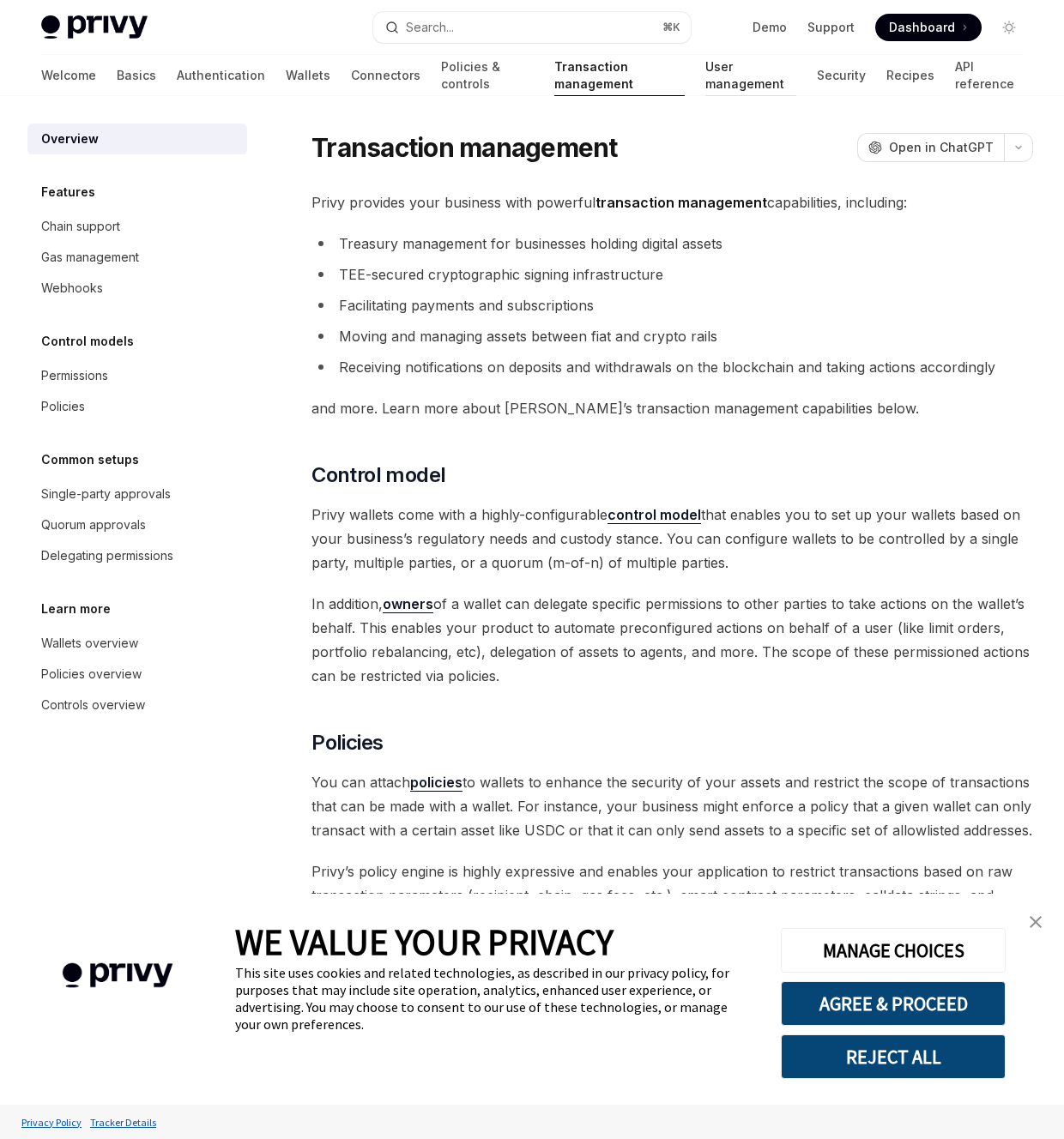
click at [706, 88] on link "User management" at bounding box center [751, 75] width 91 height 41
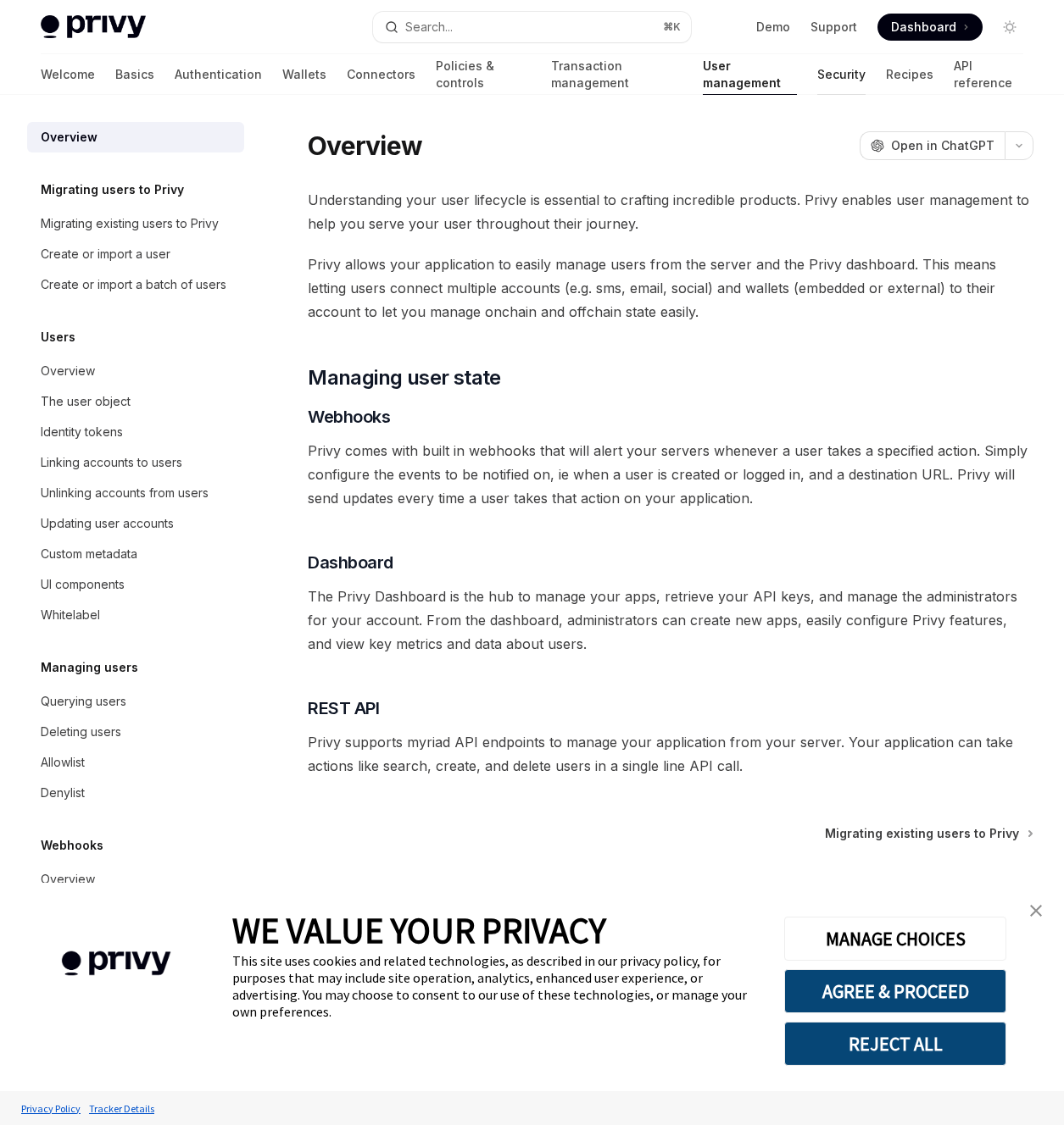
click at [817, 84] on link "Security" at bounding box center [840, 74] width 48 height 41
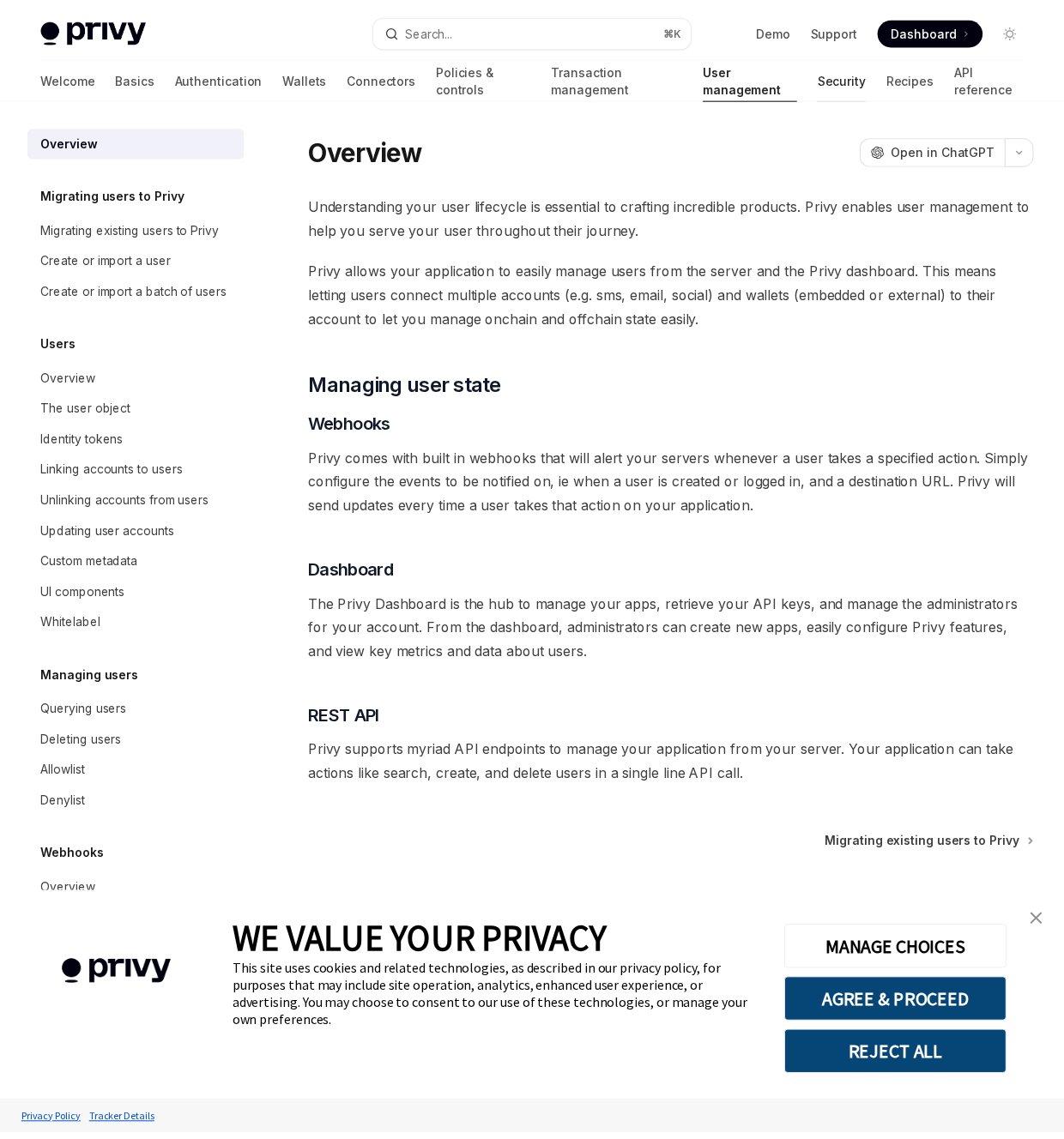
type textarea "*"
